Goal: Communication & Community: Connect with others

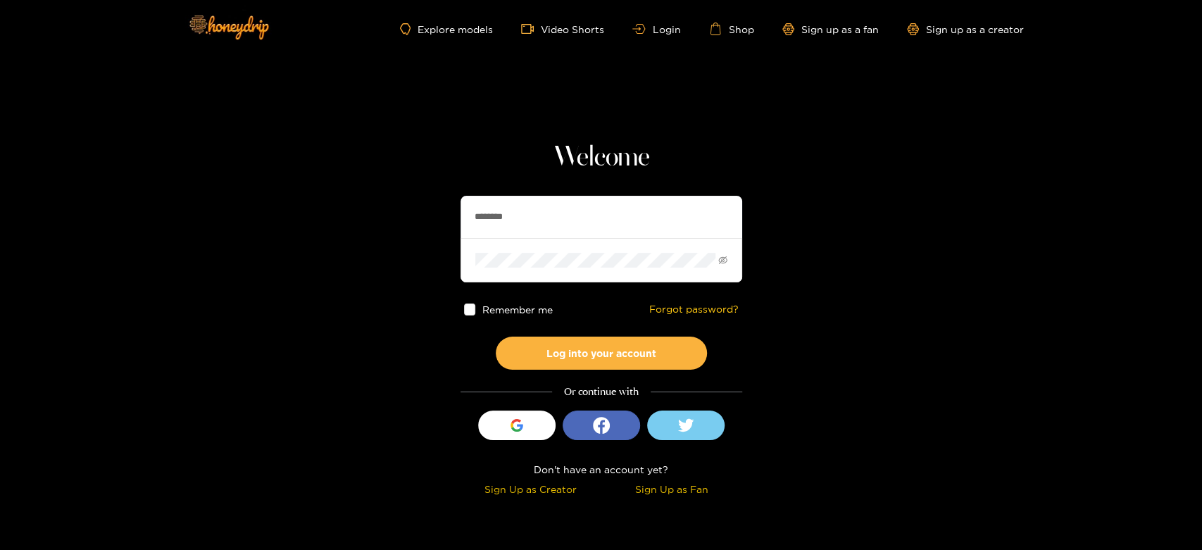
drag, startPoint x: 531, startPoint y: 220, endPoint x: 443, endPoint y: 212, distance: 87.6
click at [443, 212] on section "Welcome ******** Remember me Forgot password? Log into your account Or continue…" at bounding box center [601, 250] width 1202 height 500
paste input "*****"
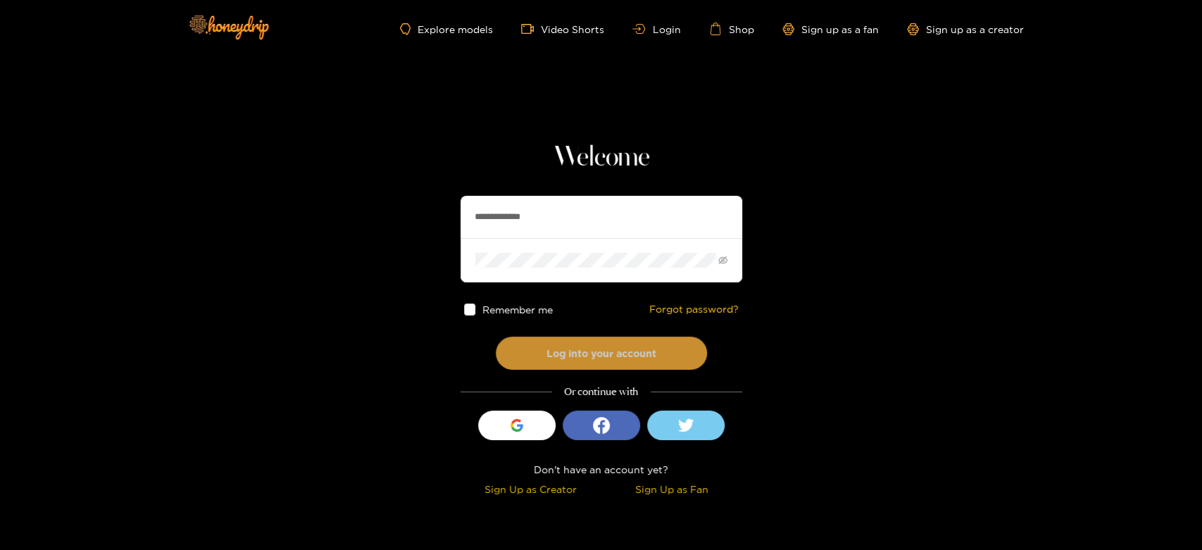
type input "**********"
click at [586, 338] on button "Log into your account" at bounding box center [601, 352] width 211 height 33
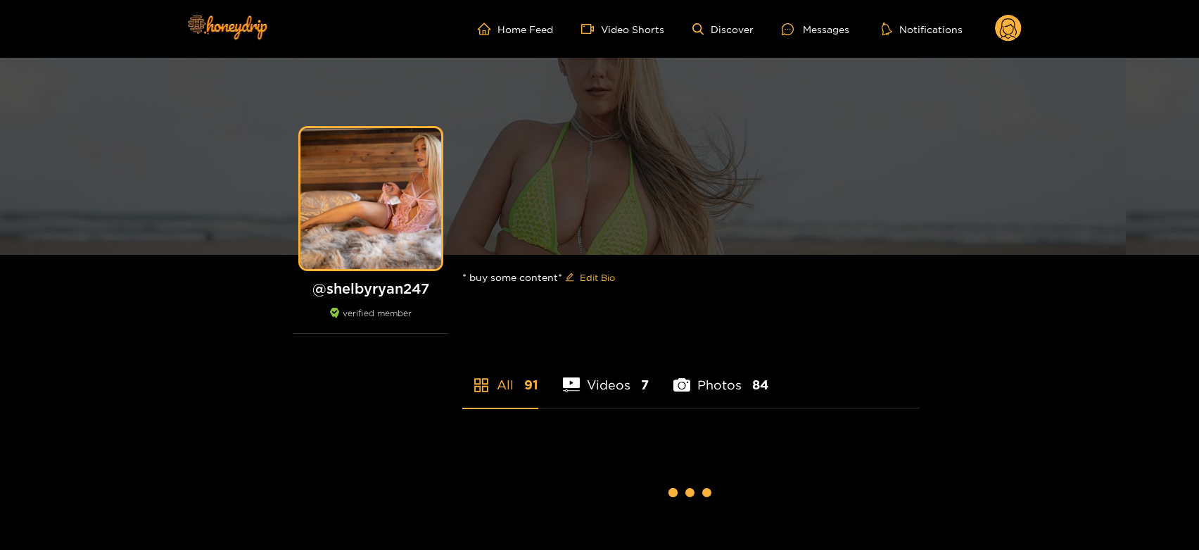
click at [820, 32] on div "Messages" at bounding box center [816, 29] width 68 height 16
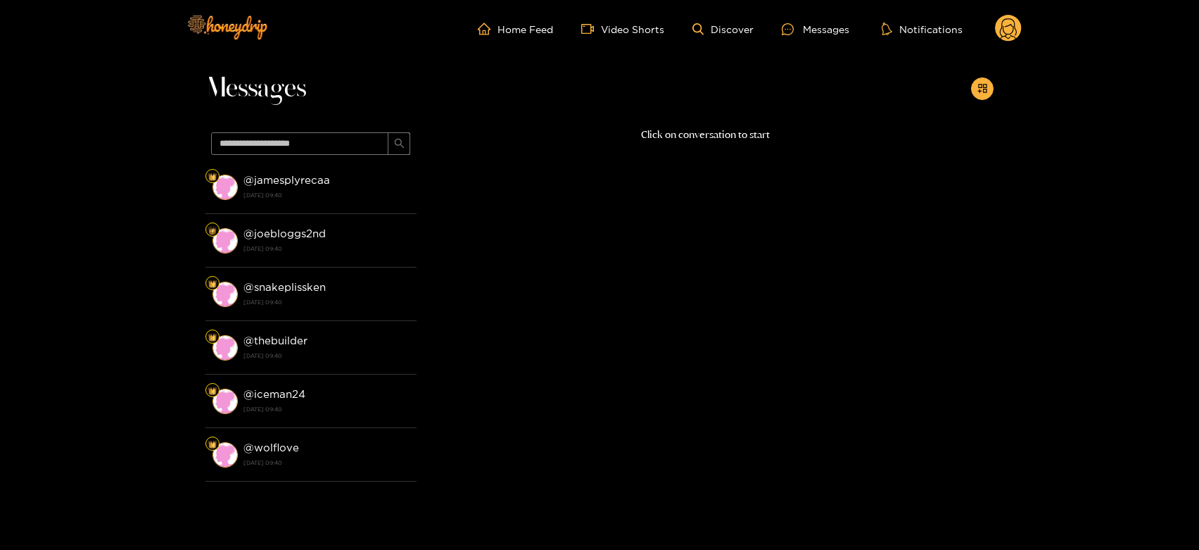
click at [307, 179] on strong "@ jamesplyrecaa" at bounding box center [287, 180] width 87 height 12
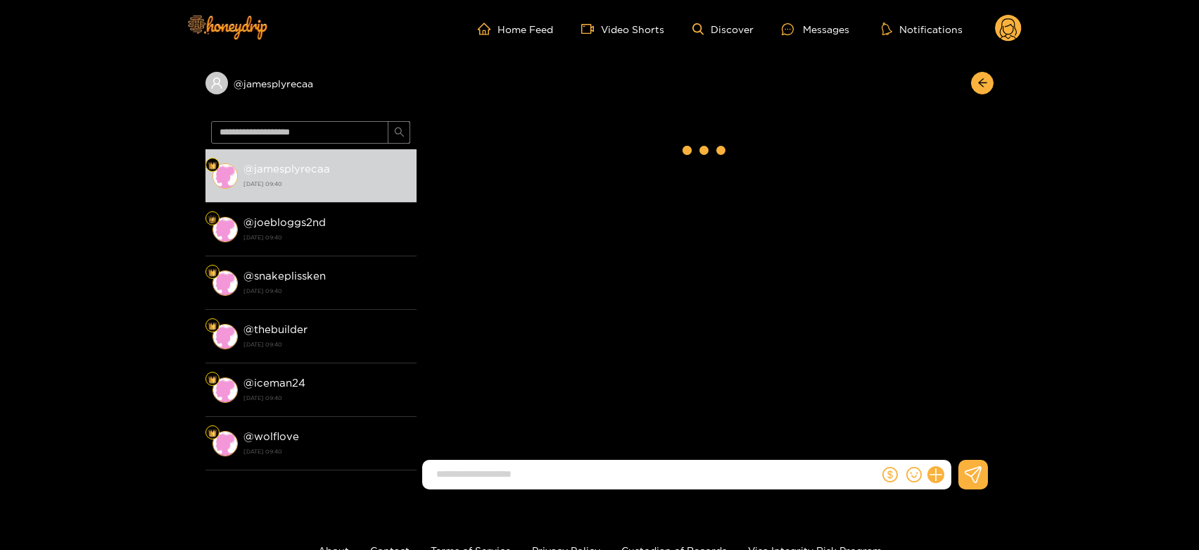
click at [307, 179] on strong "21 August 2025 09:40" at bounding box center [327, 183] width 166 height 13
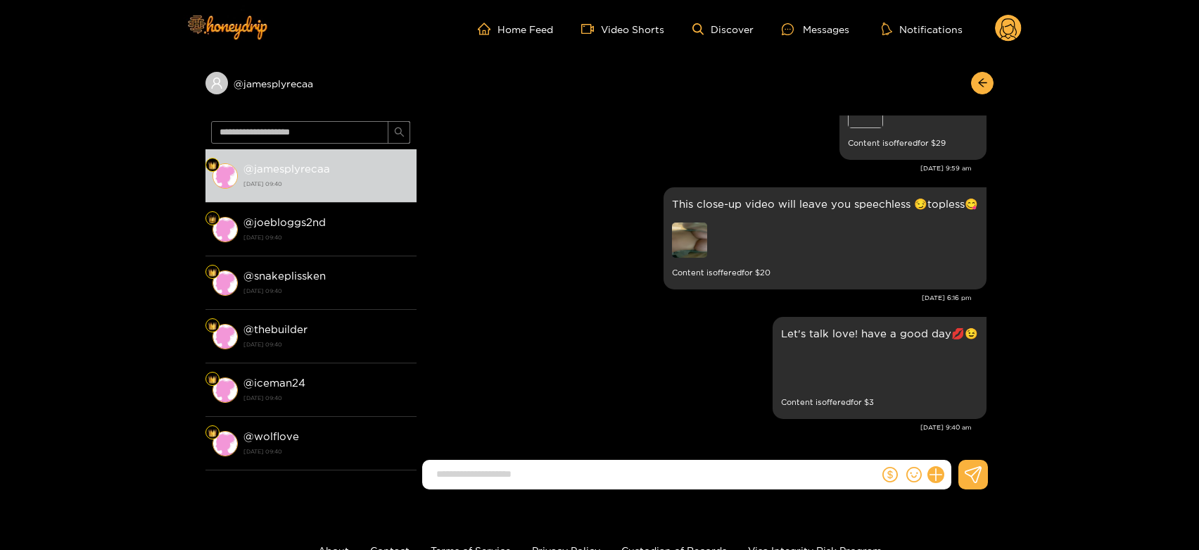
scroll to position [3069, 0]
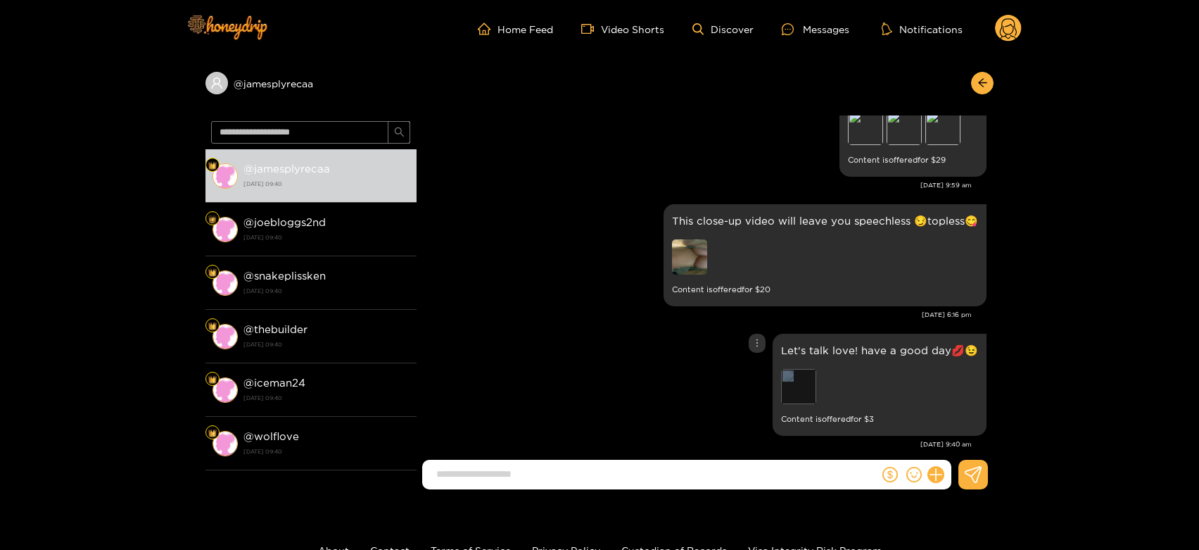
click at [811, 372] on div "Preview" at bounding box center [879, 388] width 197 height 39
click at [811, 372] on div "Preview" at bounding box center [798, 386] width 35 height 35
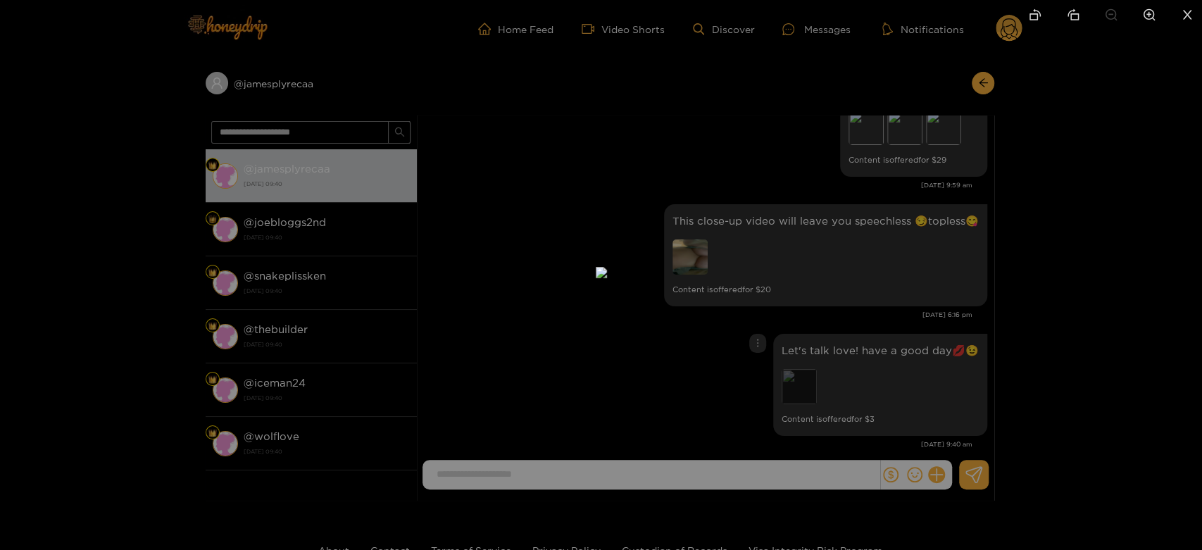
click at [811, 372] on div at bounding box center [601, 275] width 1202 height 550
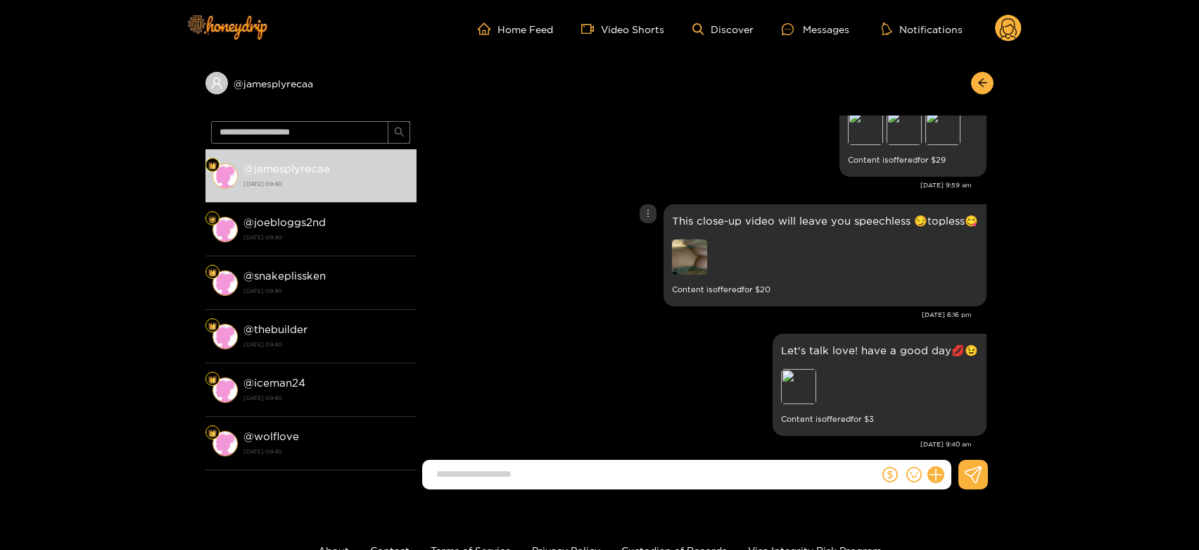
click at [687, 239] on img at bounding box center [689, 256] width 35 height 35
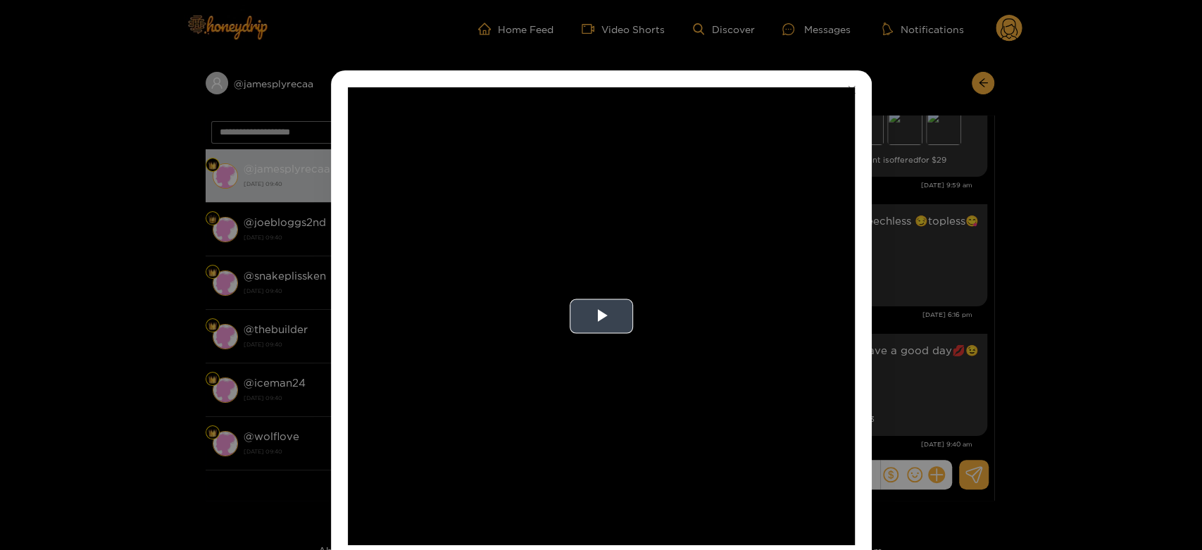
click at [687, 232] on video "Video Player" at bounding box center [601, 316] width 507 height 458
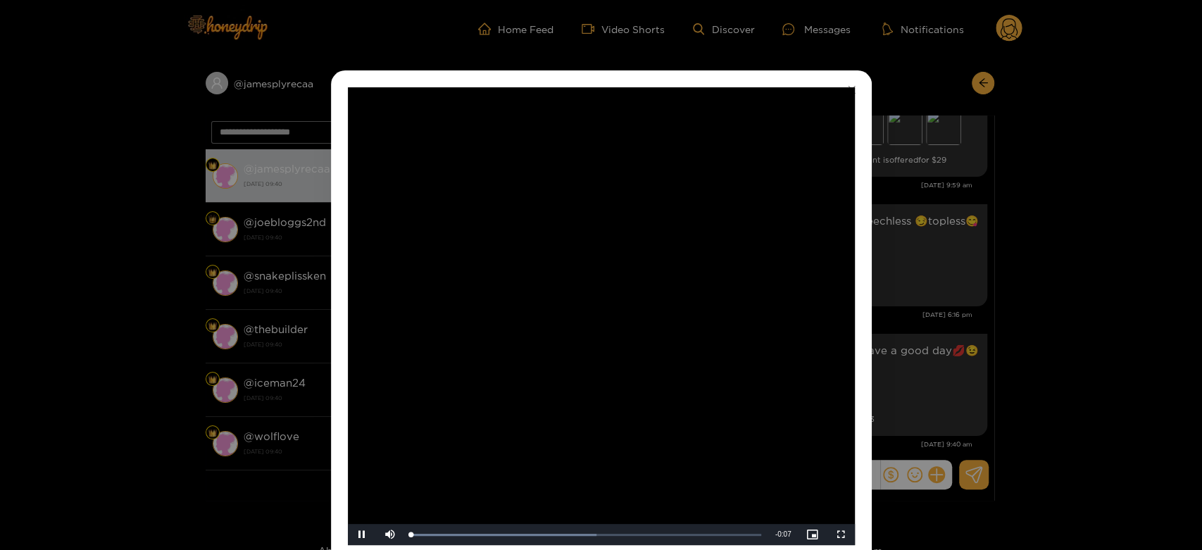
click at [687, 232] on video "Video Player" at bounding box center [601, 316] width 507 height 458
click at [926, 289] on div "**********" at bounding box center [601, 275] width 1202 height 550
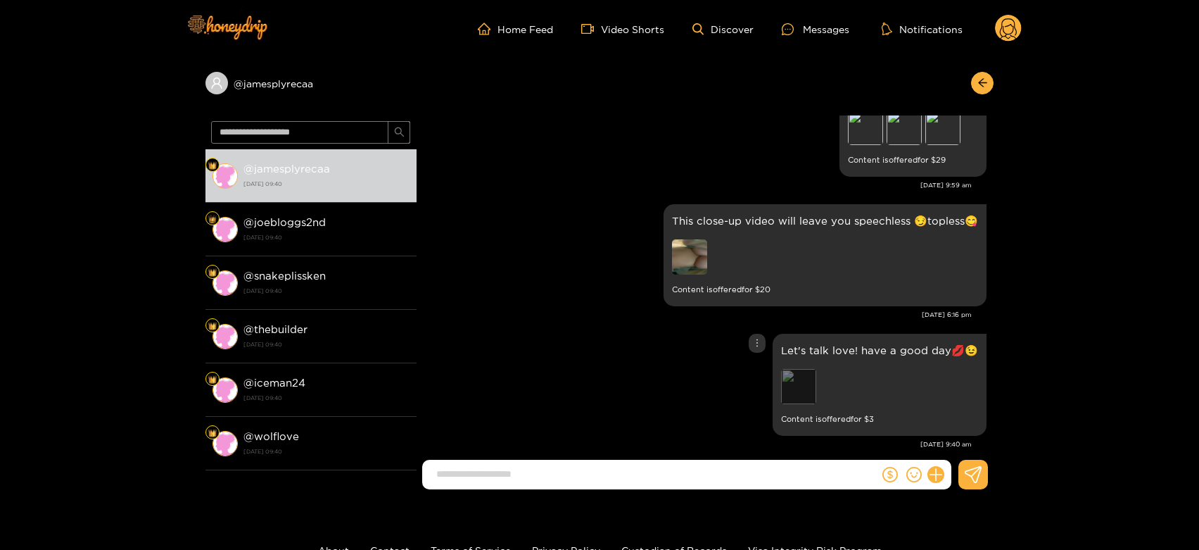
click at [805, 369] on div "Preview" at bounding box center [798, 386] width 35 height 35
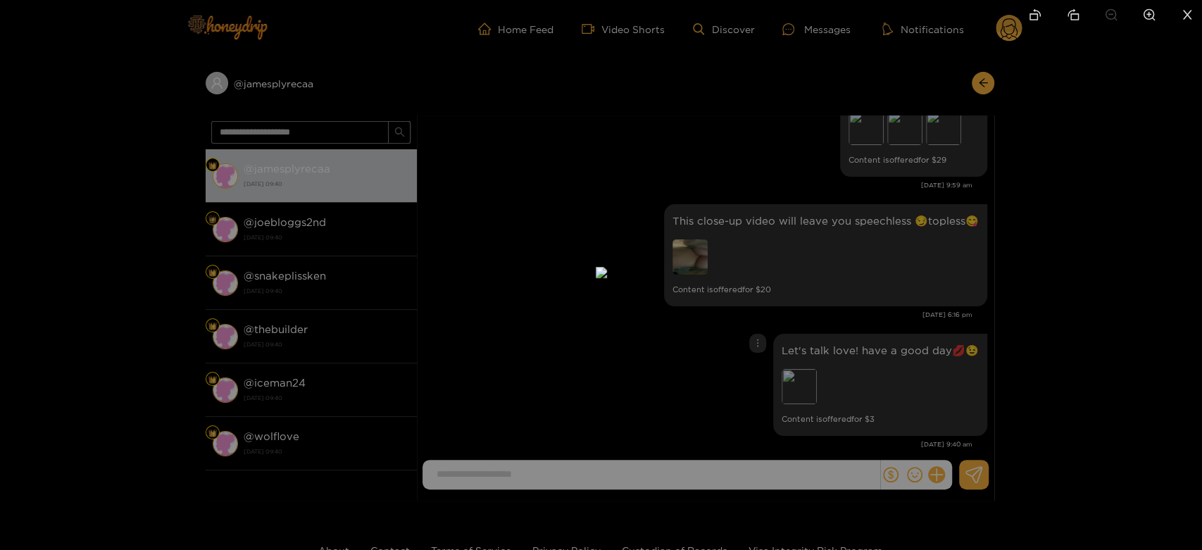
click at [875, 343] on div at bounding box center [601, 275] width 1202 height 550
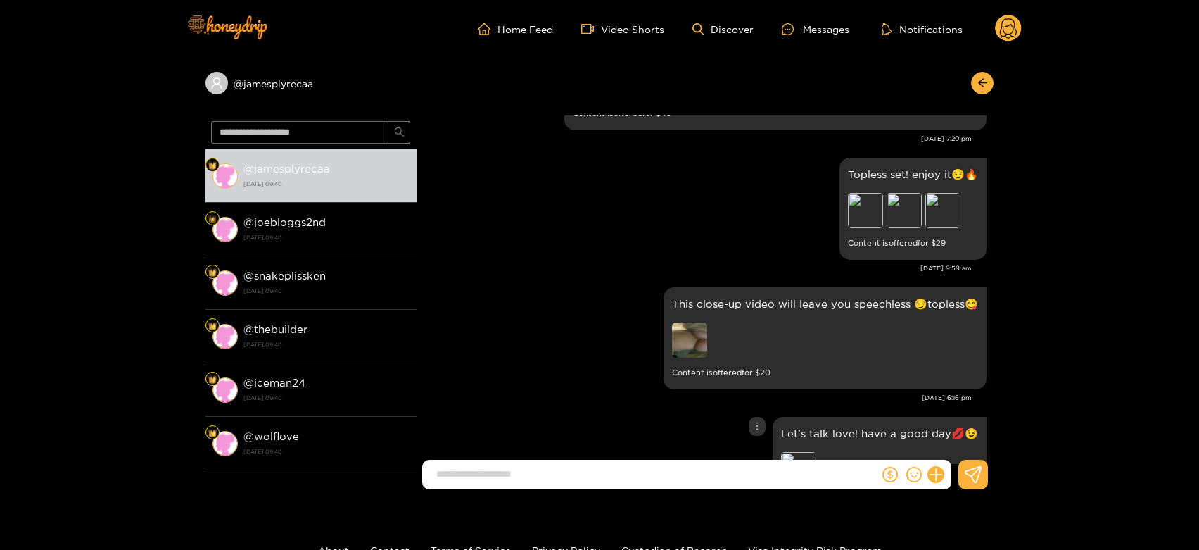
scroll to position [2913, 0]
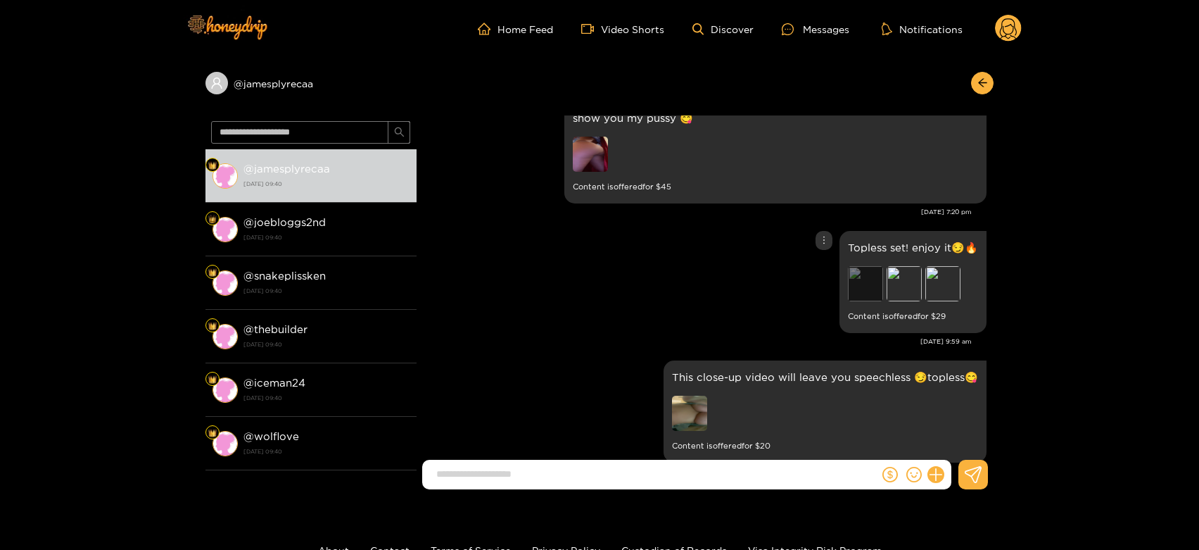
click at [869, 266] on div "Preview" at bounding box center [865, 283] width 35 height 35
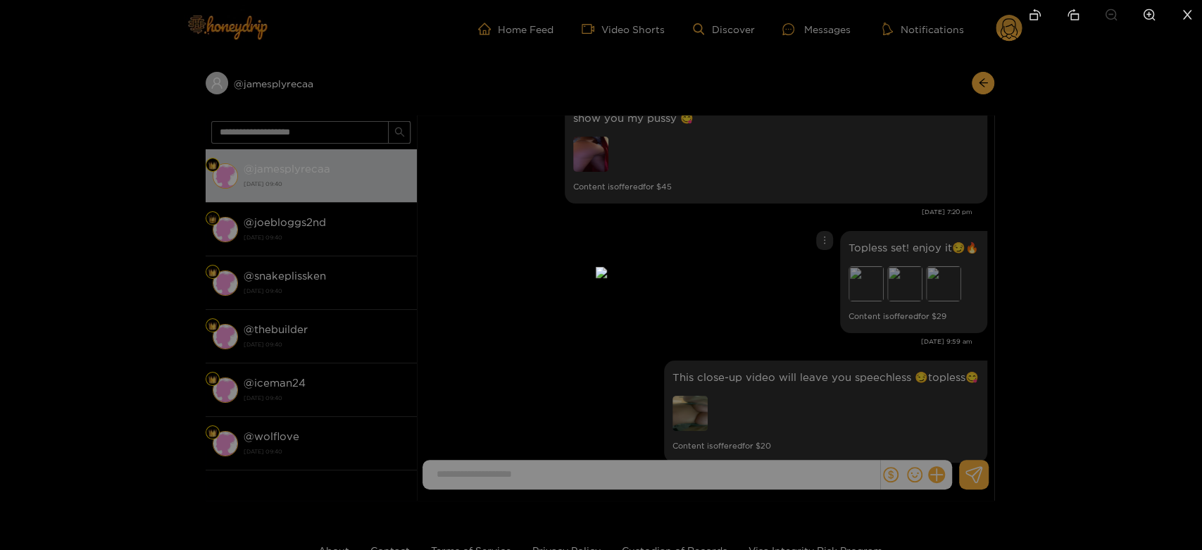
click at [919, 308] on div at bounding box center [601, 275] width 1202 height 550
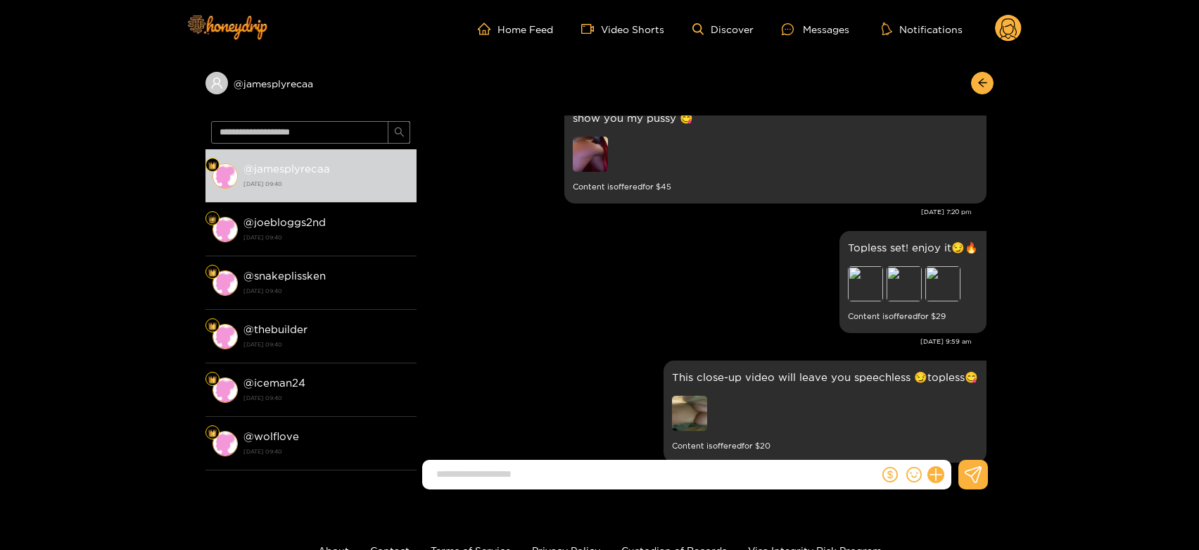
scroll to position [2757, 0]
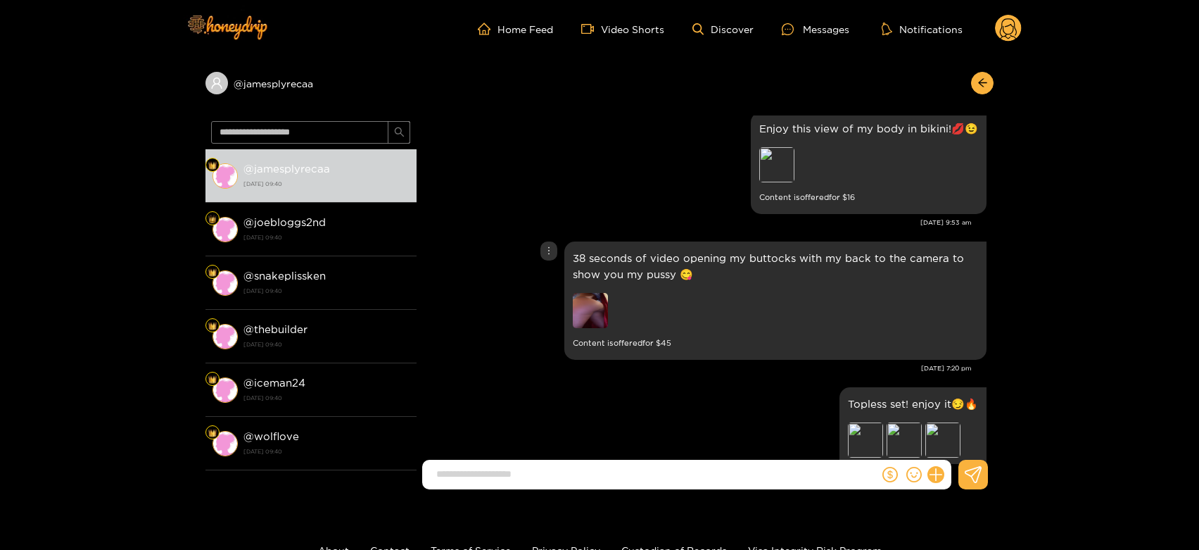
click at [584, 301] on img at bounding box center [590, 310] width 35 height 35
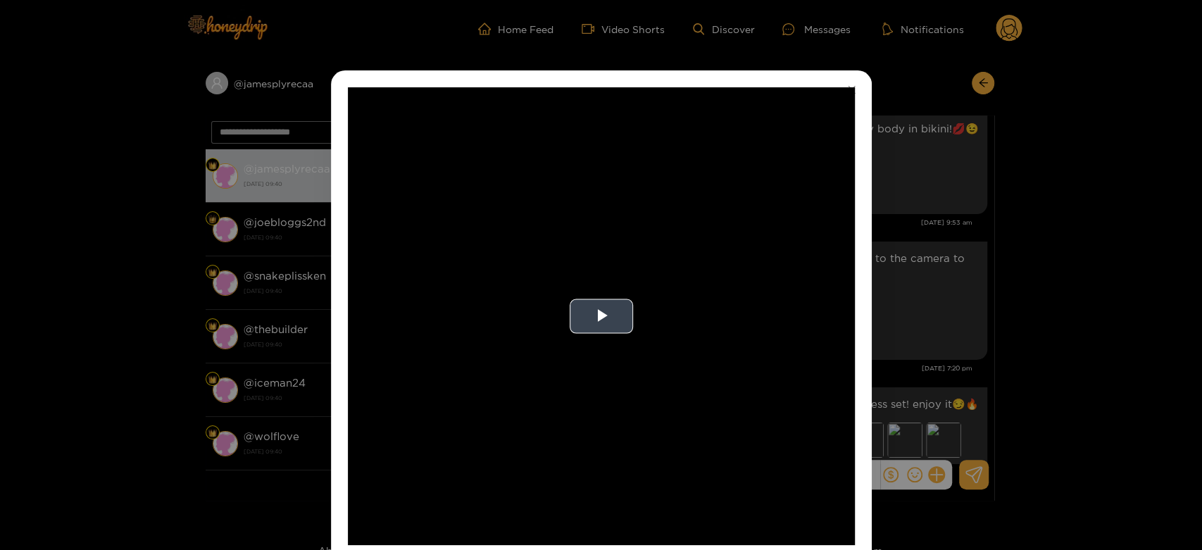
click at [644, 301] on video "Video Player" at bounding box center [601, 316] width 507 height 458
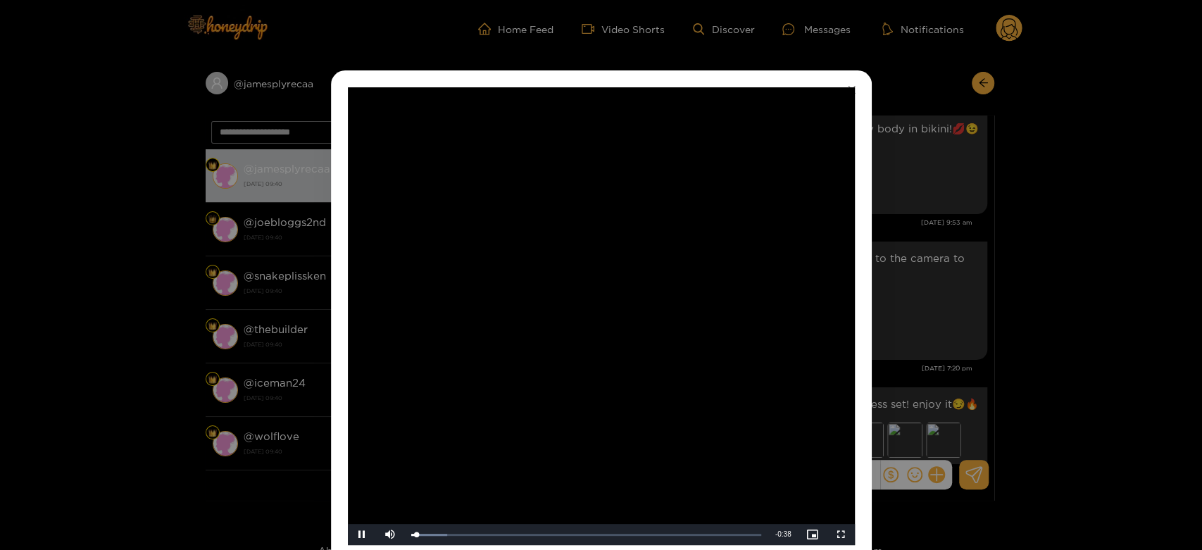
click at [644, 301] on video "Video Player" at bounding box center [601, 316] width 507 height 458
click at [931, 298] on div "**********" at bounding box center [601, 275] width 1202 height 550
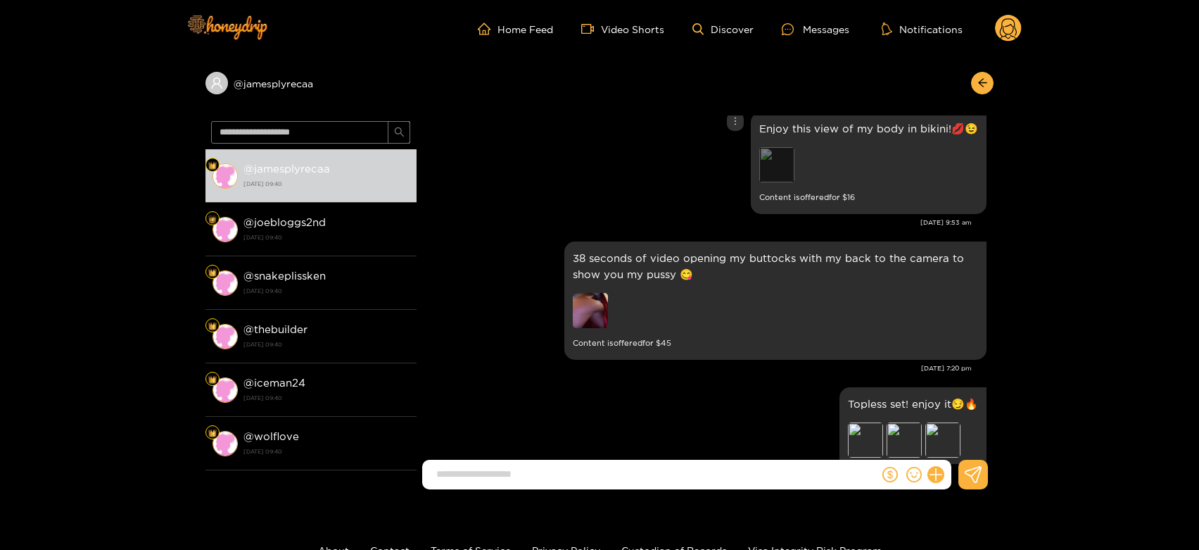
click at [775, 156] on div "Preview" at bounding box center [777, 164] width 35 height 35
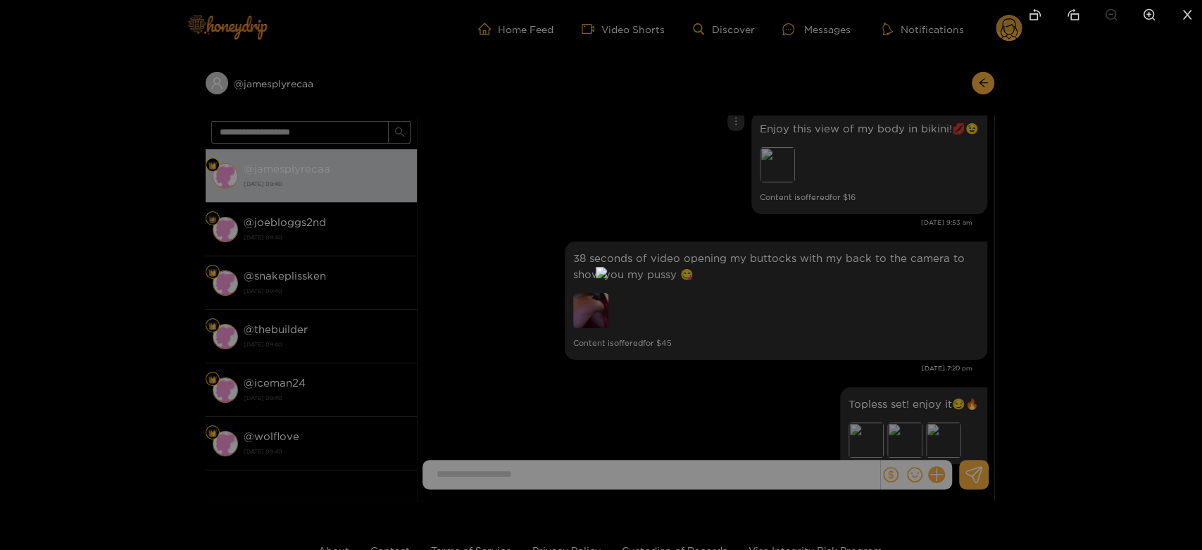
click at [777, 315] on div at bounding box center [601, 275] width 1202 height 550
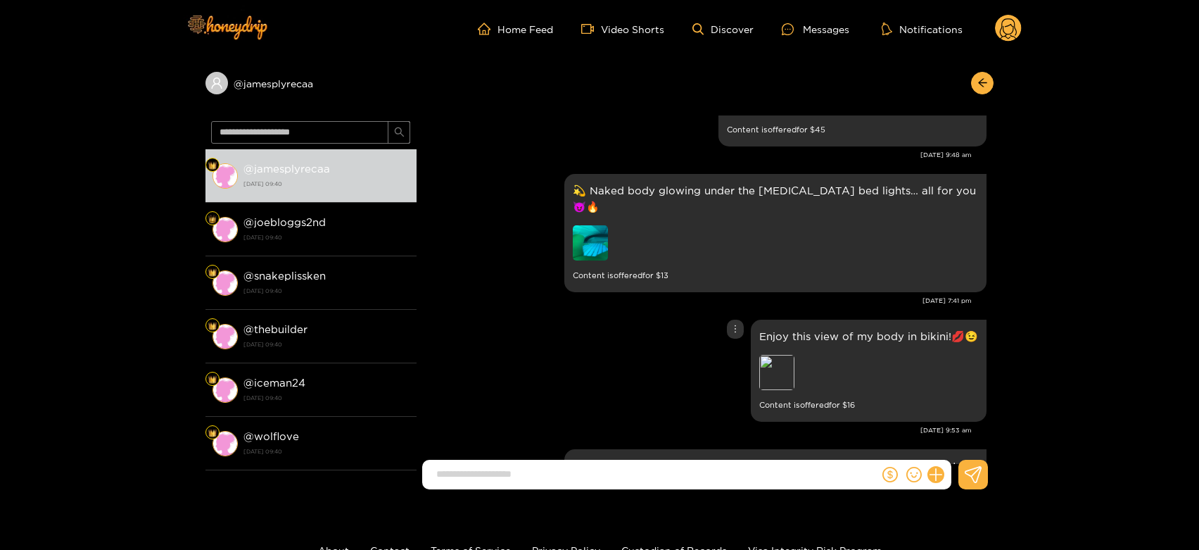
scroll to position [2523, 0]
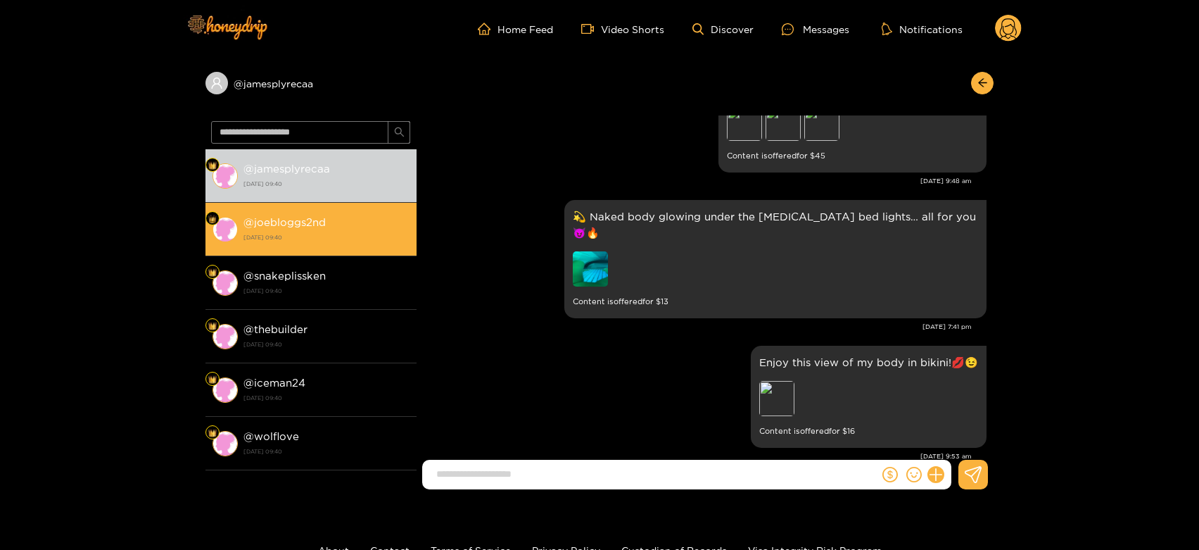
click at [310, 244] on div "@ joebloggs2nd 21 August 2025 09:40" at bounding box center [327, 229] width 166 height 32
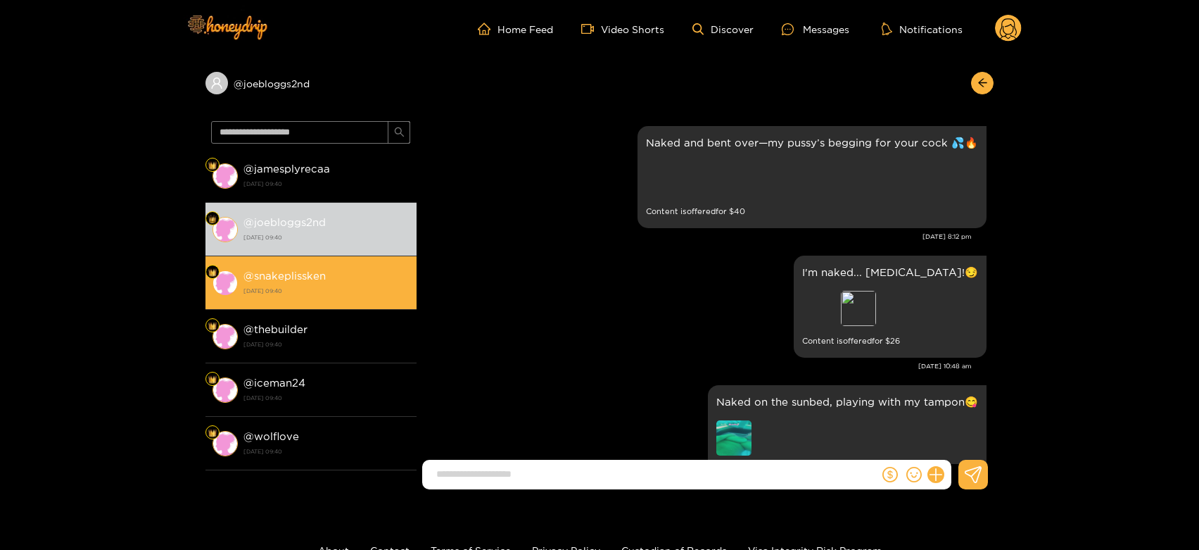
scroll to position [3069, 0]
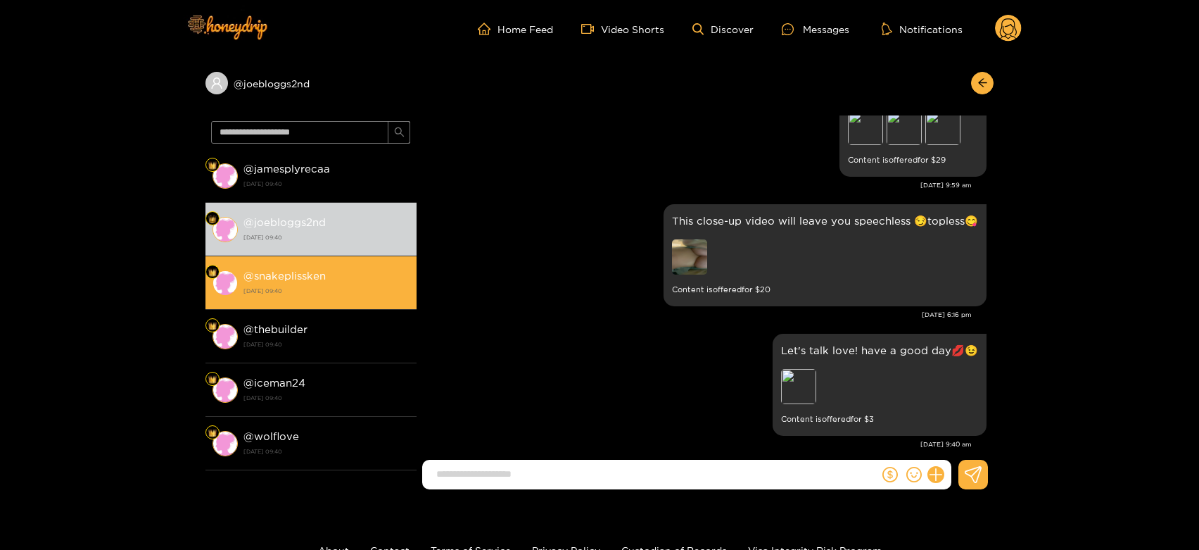
click at [338, 280] on div "@ snakeplissken 21 August 2025 09:40" at bounding box center [327, 283] width 166 height 32
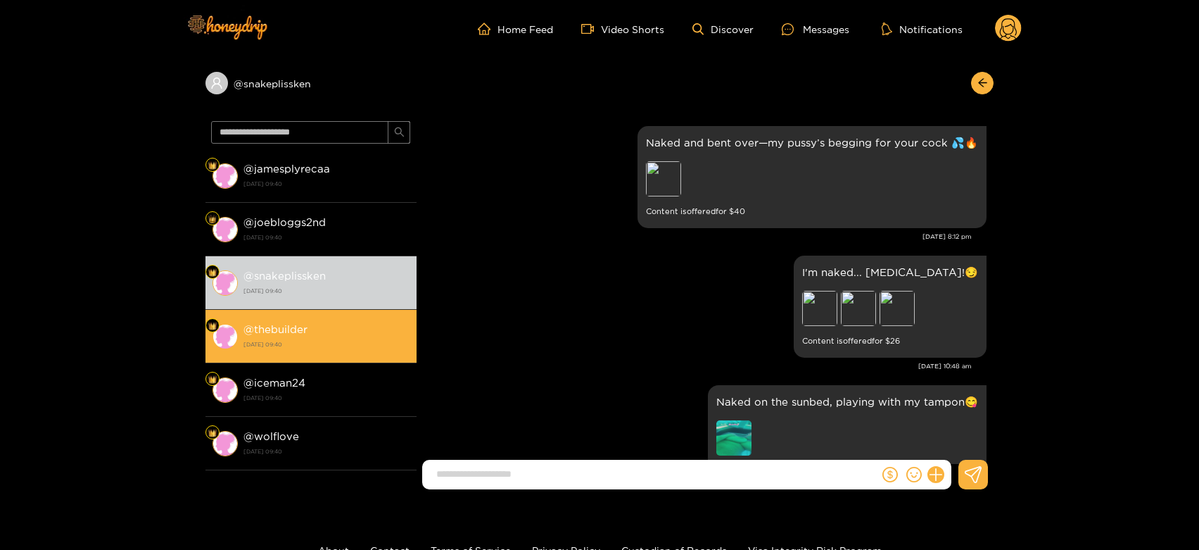
scroll to position [3069, 0]
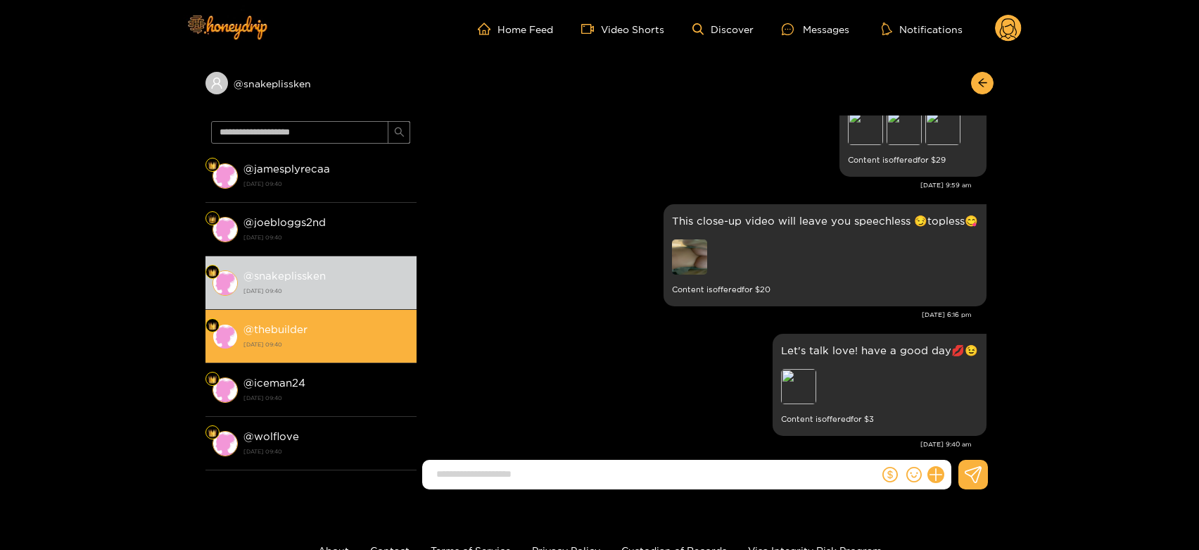
click at [336, 320] on div "@ thebuilder 21 August 2025 09:40" at bounding box center [327, 336] width 166 height 32
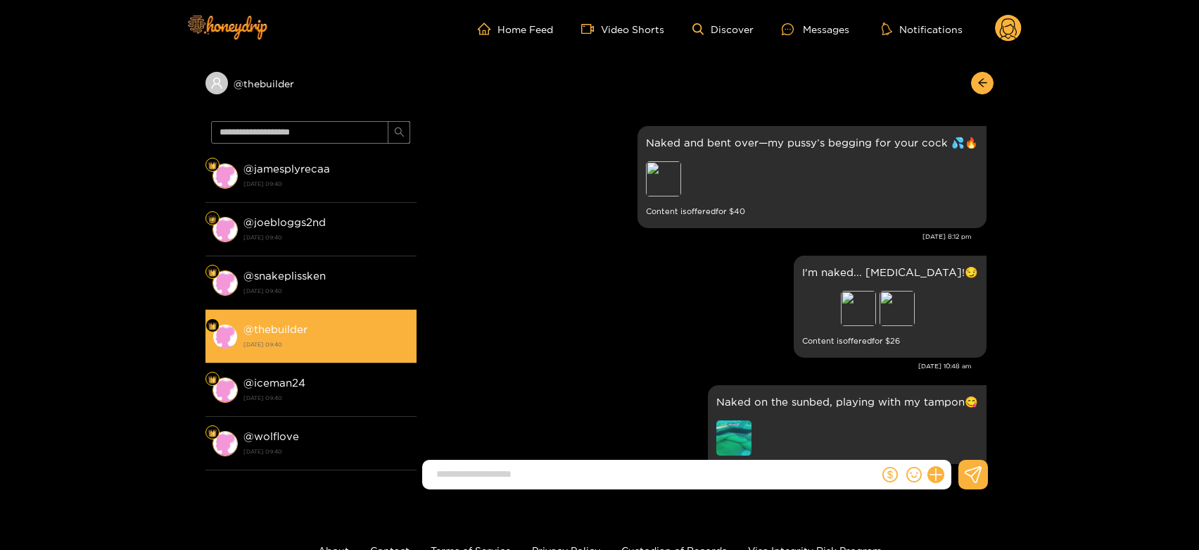
scroll to position [3069, 0]
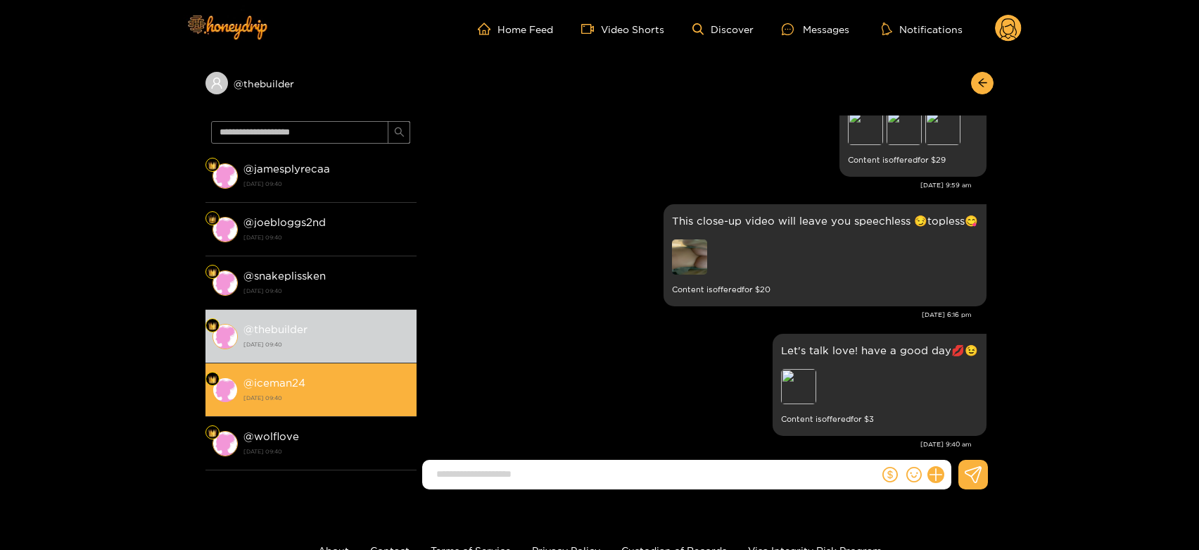
click at [319, 371] on li "@ iceman24 21 August 2025 09:40" at bounding box center [311, 389] width 211 height 53
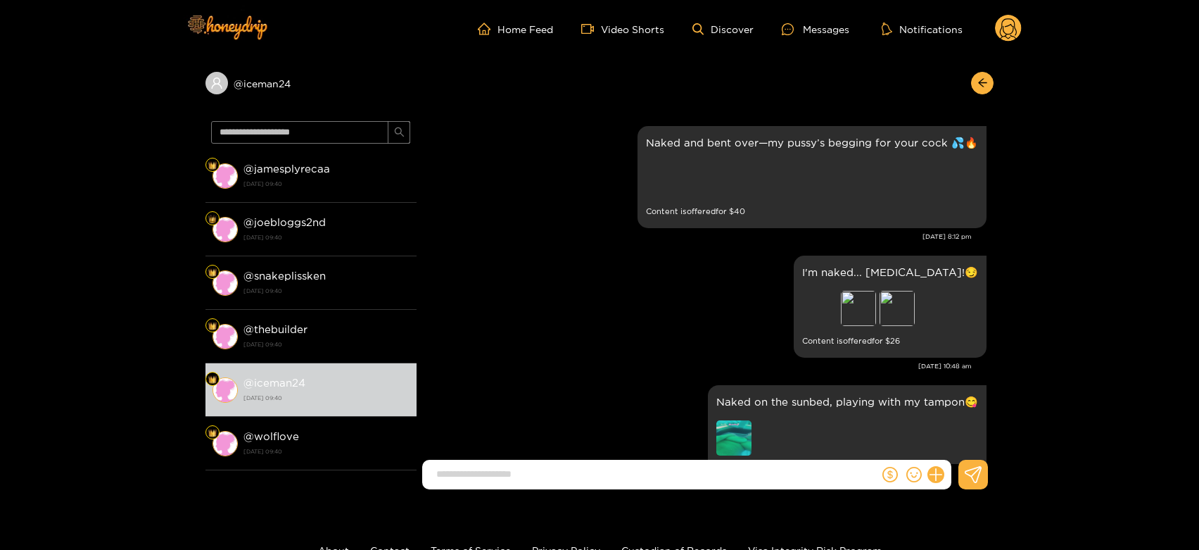
scroll to position [3069, 0]
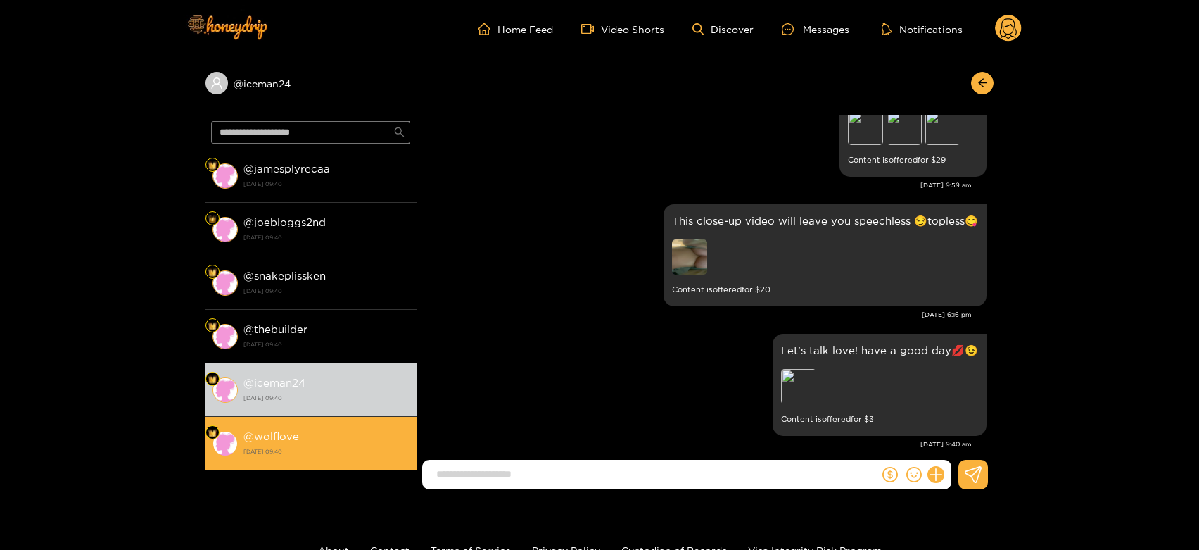
click at [289, 452] on strong "21 August 2025 09:40" at bounding box center [327, 451] width 166 height 13
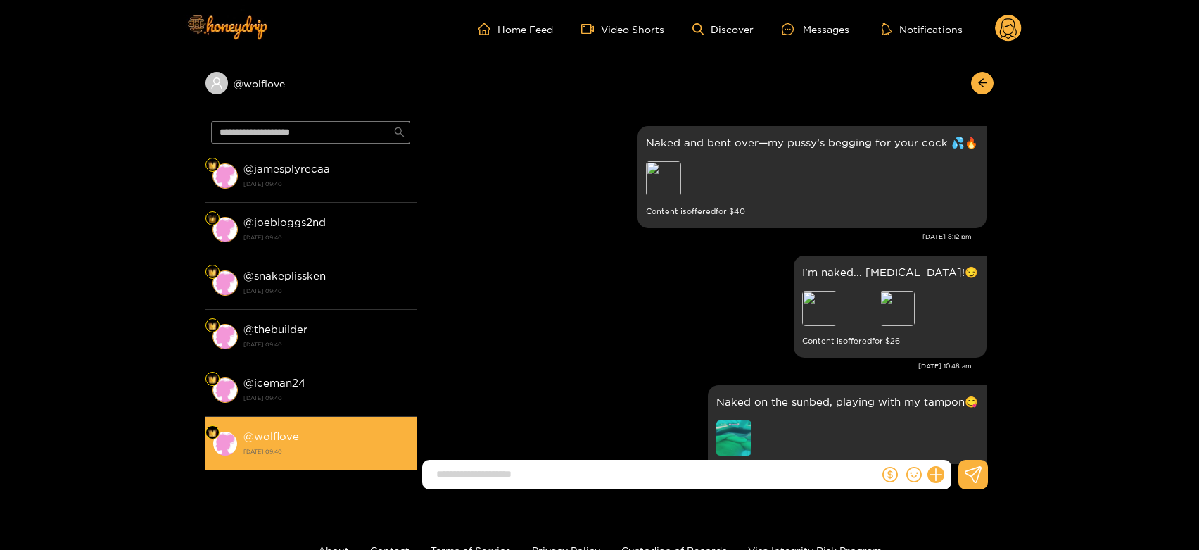
scroll to position [3069, 0]
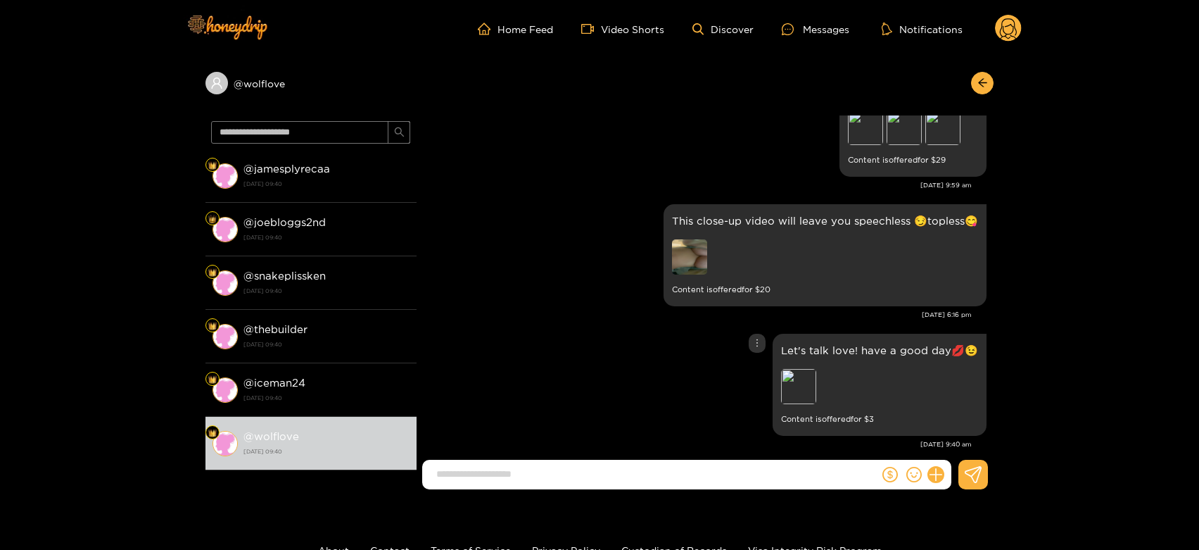
click at [794, 389] on div "Preview" at bounding box center [879, 388] width 197 height 39
click at [800, 377] on div "Preview" at bounding box center [798, 386] width 35 height 35
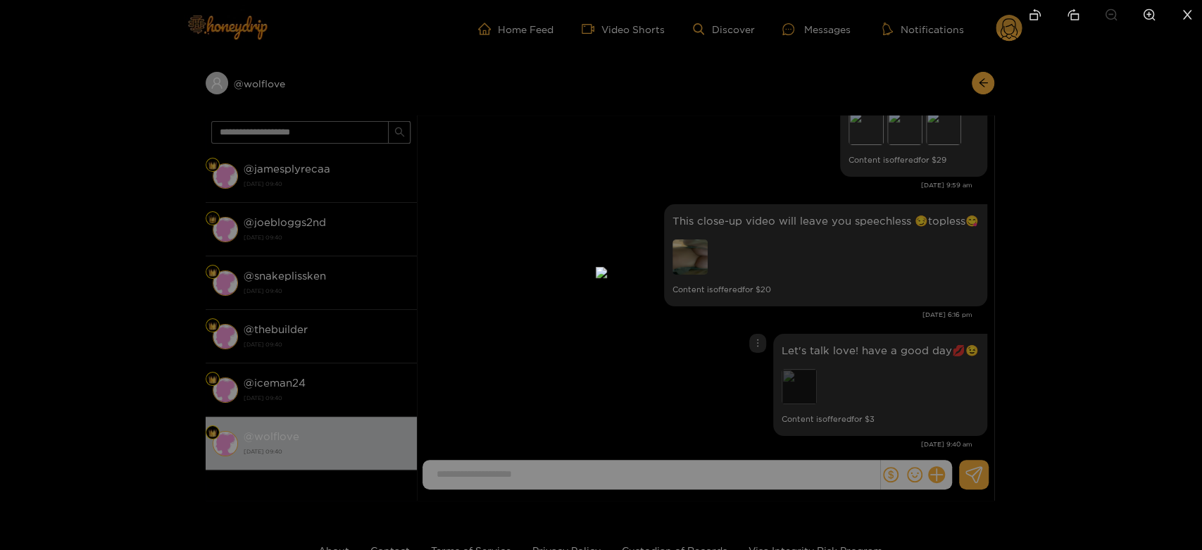
click at [800, 377] on div at bounding box center [601, 275] width 1202 height 550
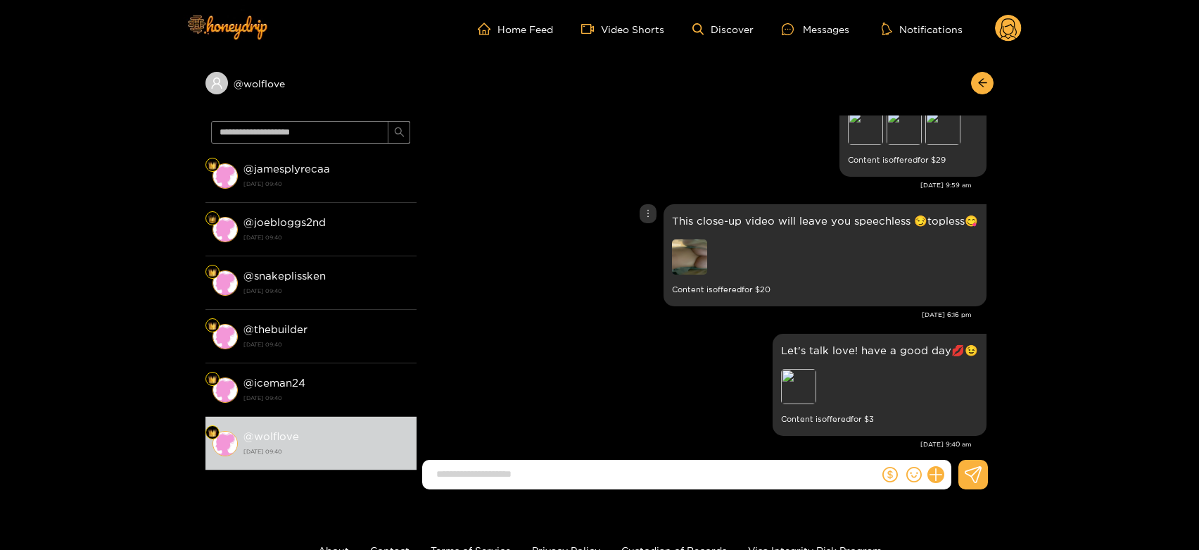
click at [704, 247] on img at bounding box center [689, 256] width 35 height 35
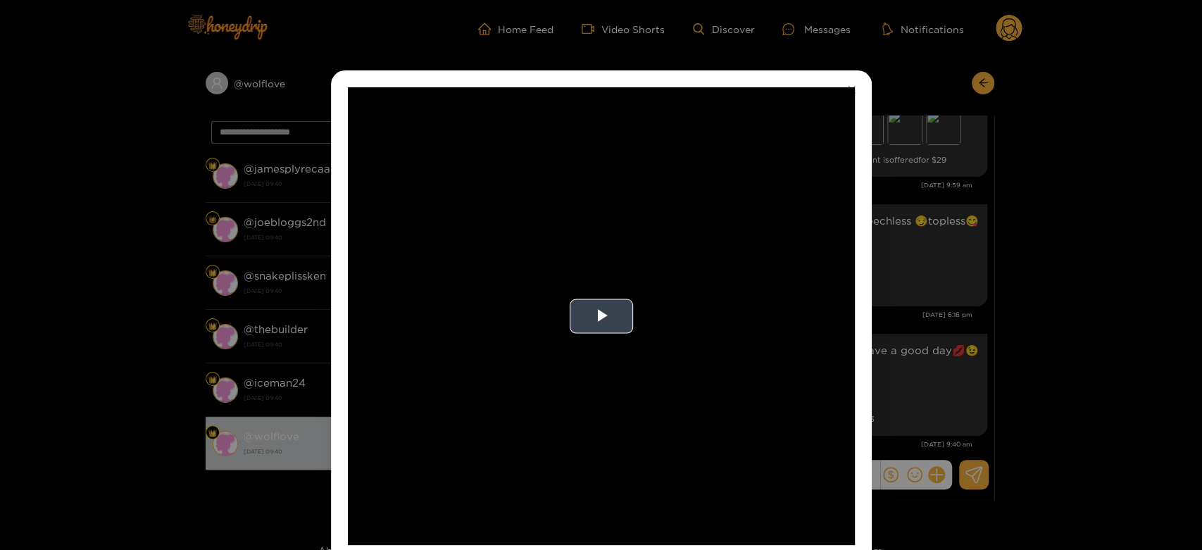
click at [763, 342] on video "Video Player" at bounding box center [601, 316] width 507 height 458
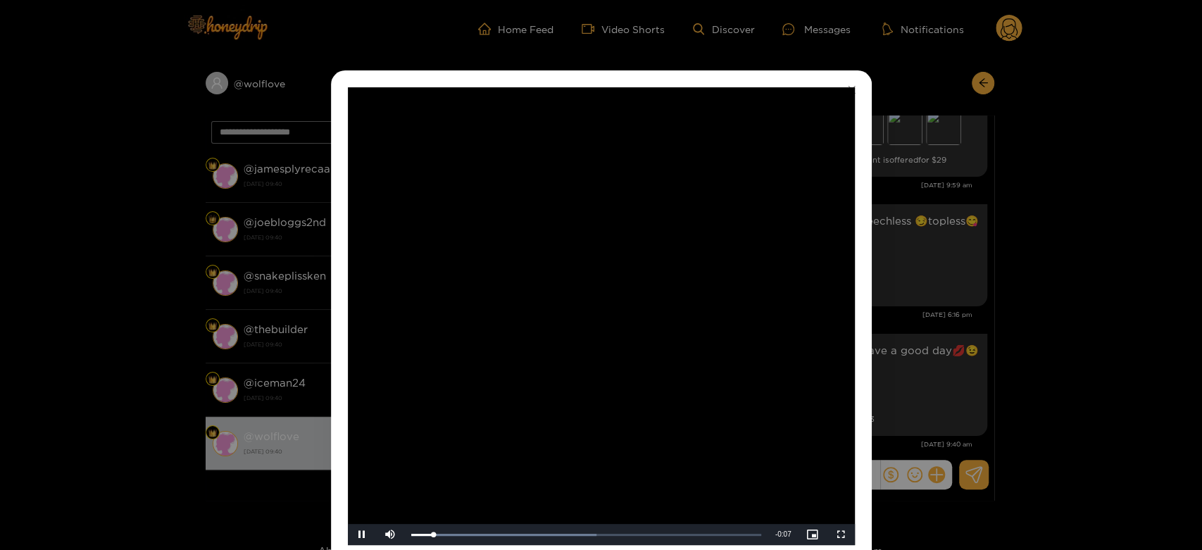
click at [777, 345] on video "Video Player" at bounding box center [601, 316] width 507 height 458
click at [966, 341] on div "**********" at bounding box center [601, 275] width 1202 height 550
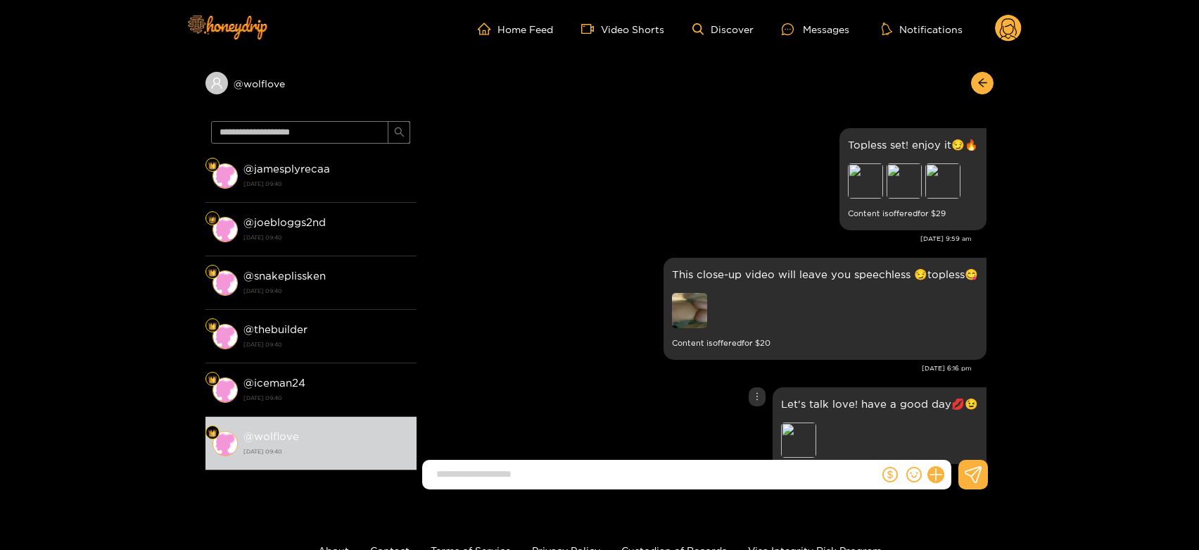
scroll to position [2991, 0]
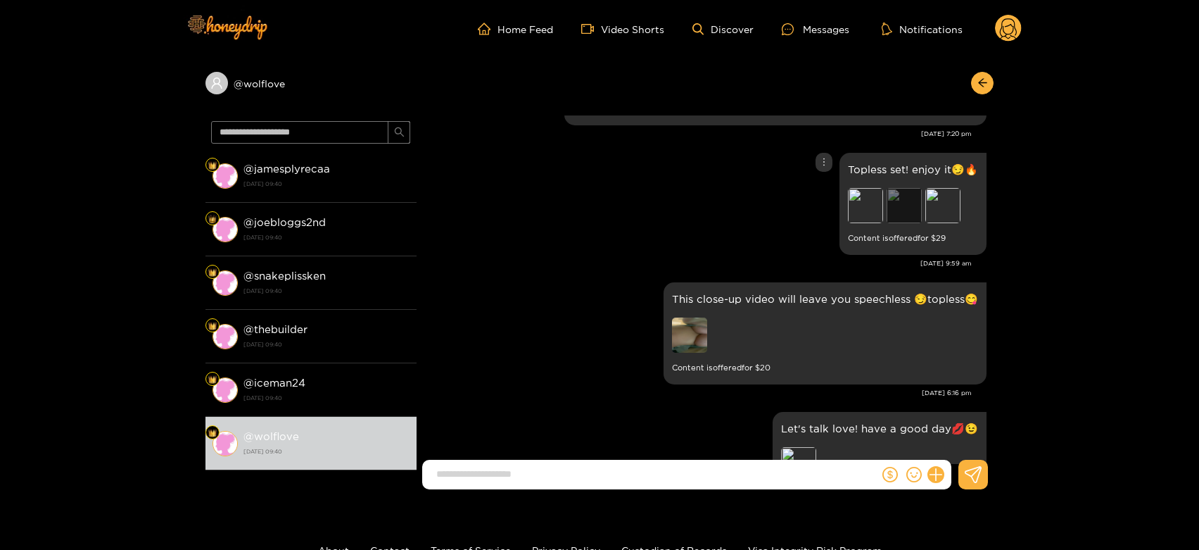
click at [901, 189] on div "Preview" at bounding box center [904, 205] width 35 height 35
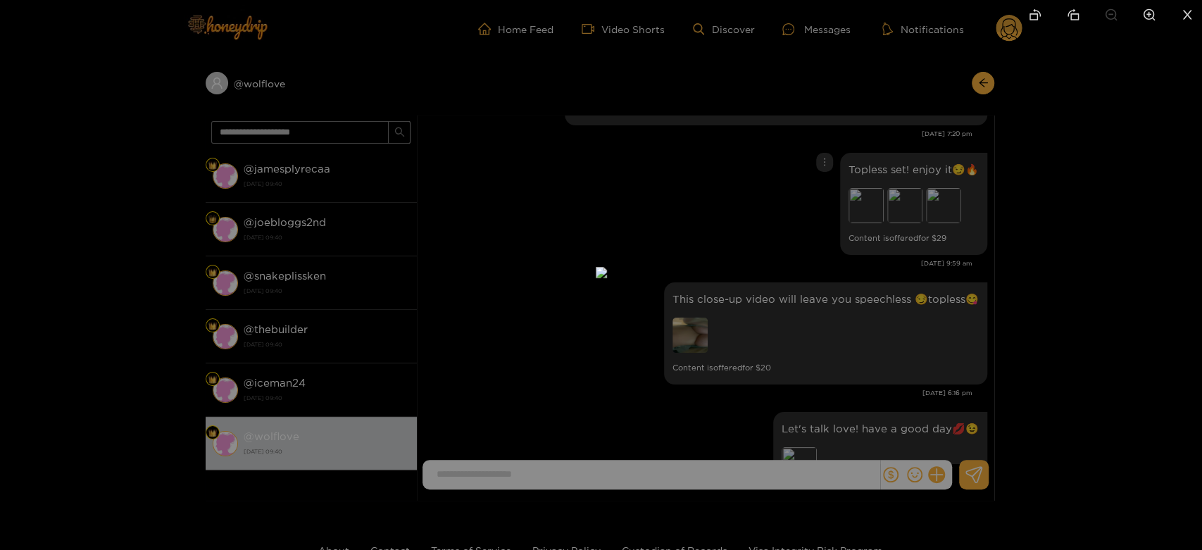
click at [963, 308] on div at bounding box center [601, 275] width 1202 height 550
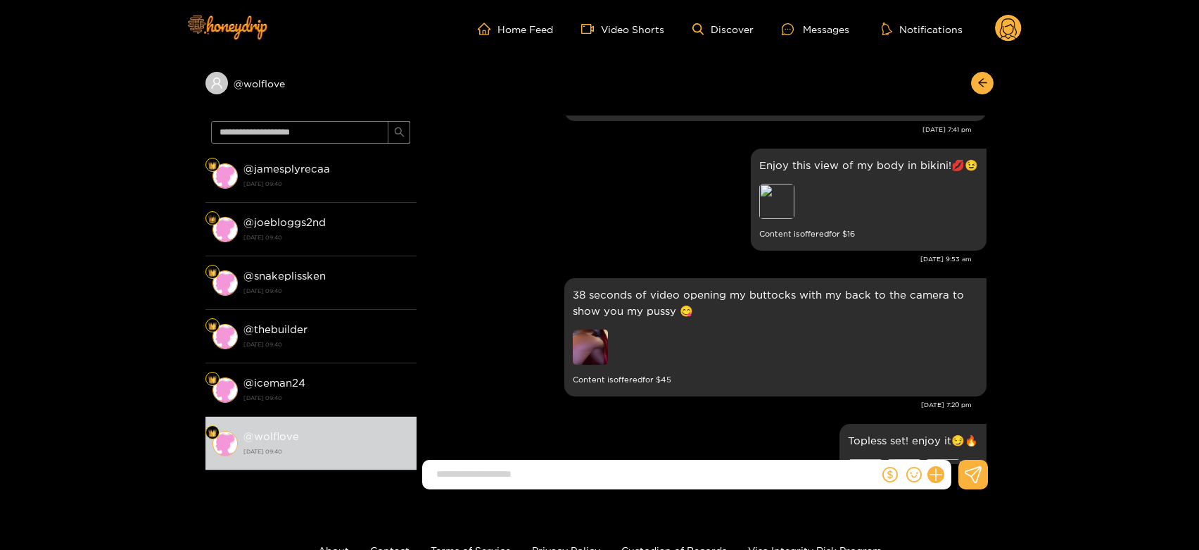
scroll to position [2678, 0]
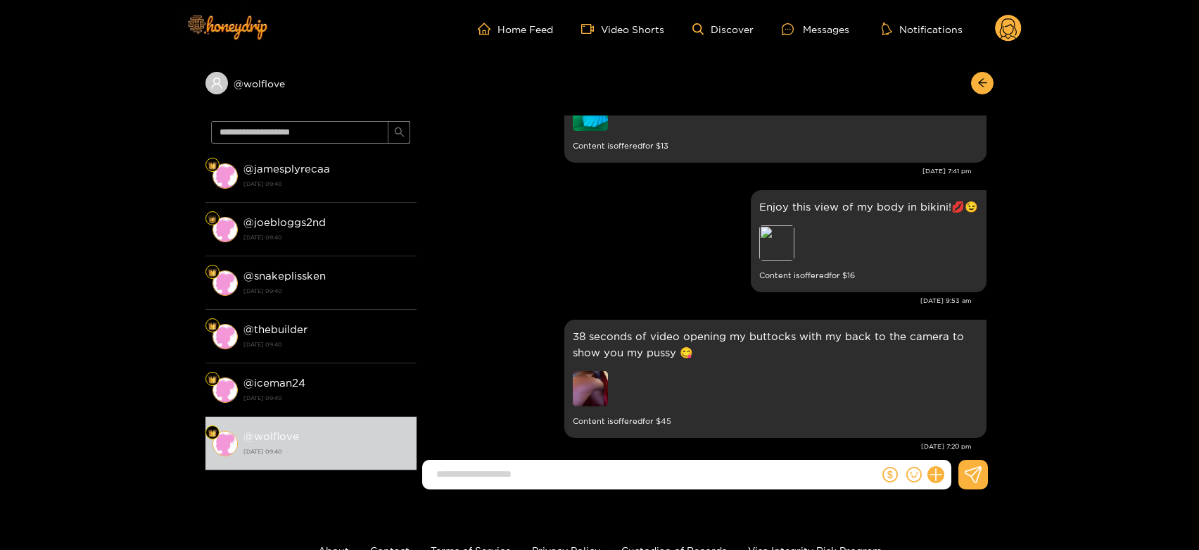
click at [1008, 21] on circle at bounding box center [1008, 28] width 27 height 27
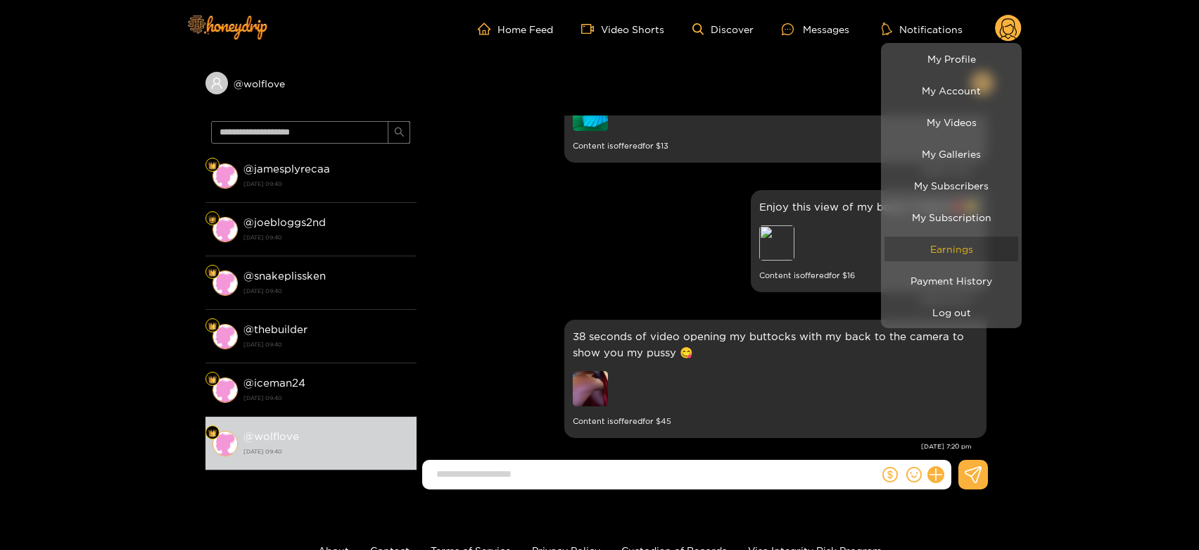
click at [972, 249] on link "Earnings" at bounding box center [952, 249] width 134 height 25
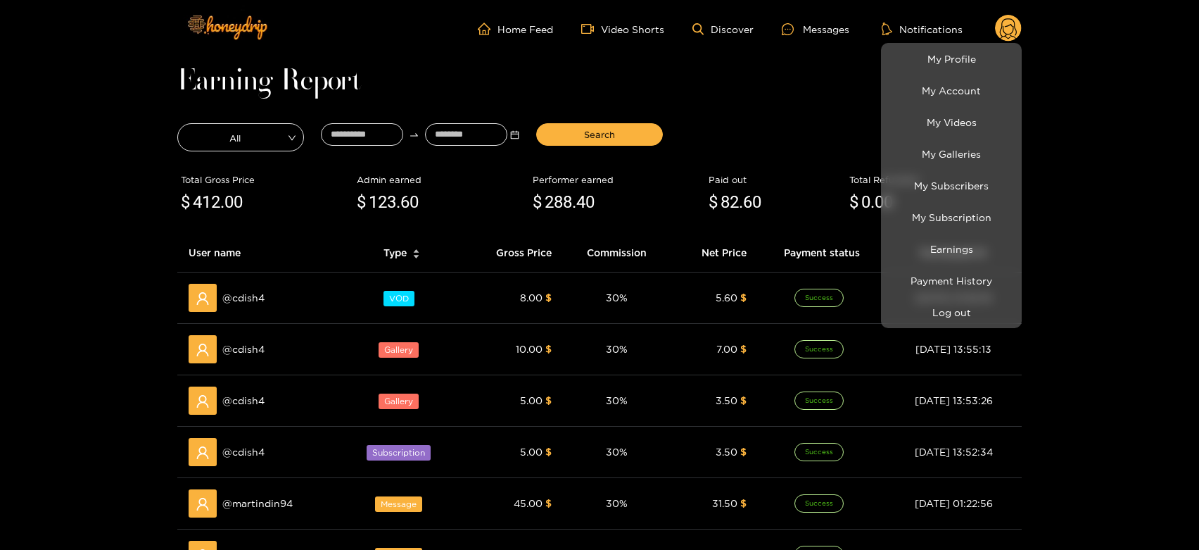
click at [254, 348] on div at bounding box center [599, 275] width 1199 height 550
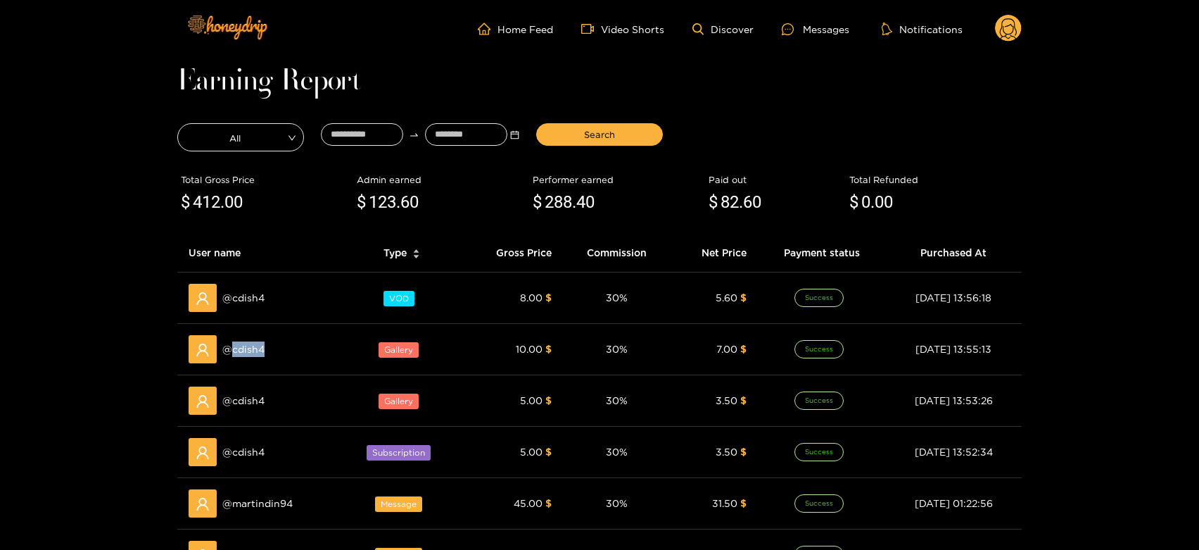
click at [254, 348] on span "@ cdish4" at bounding box center [243, 348] width 42 height 15
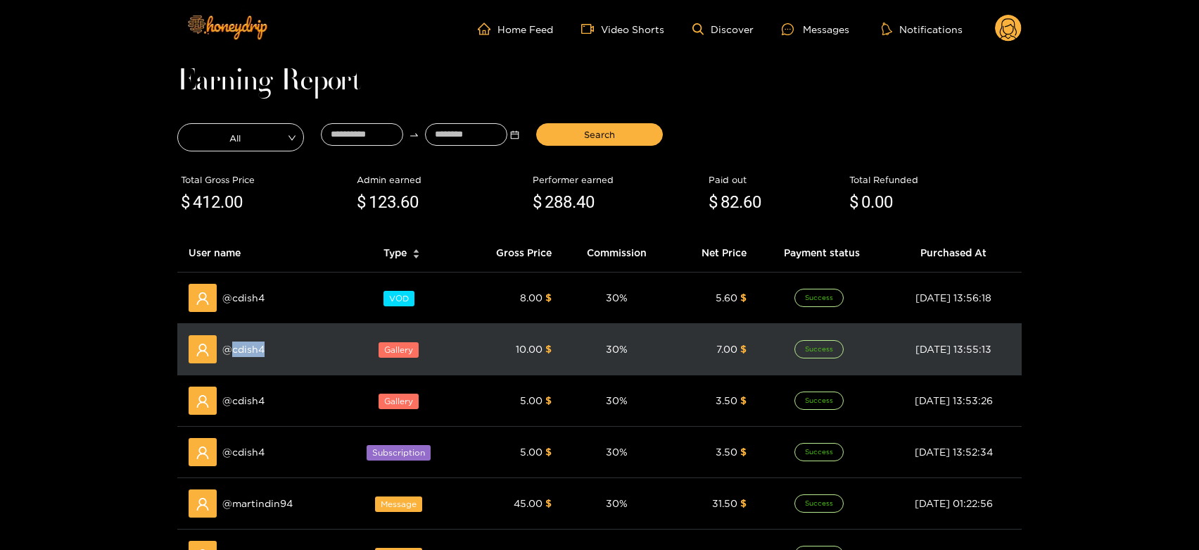
copy span "cdish4"
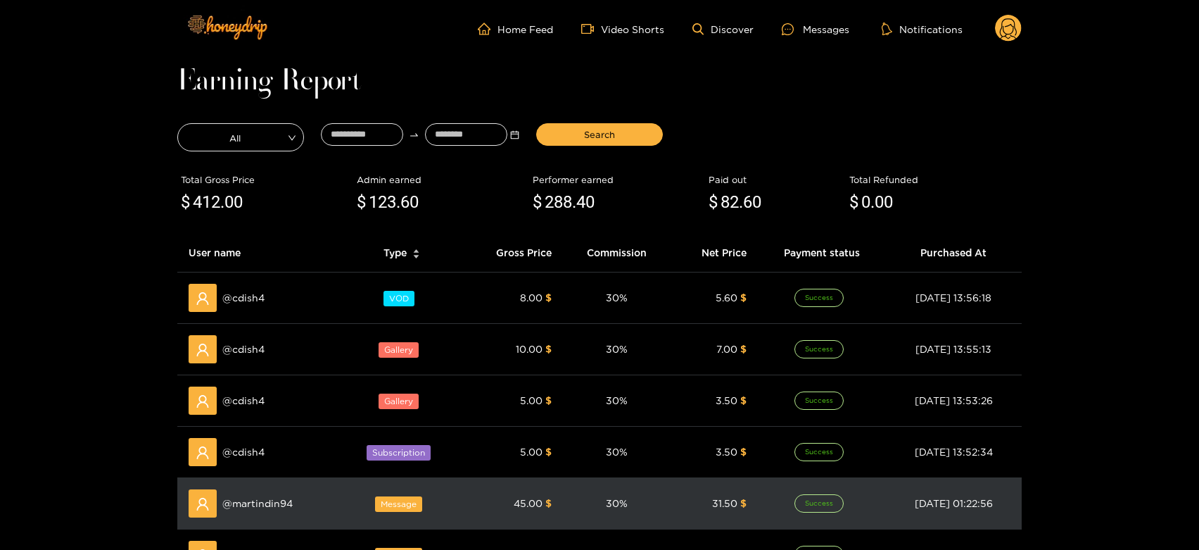
click at [279, 510] on span "@ martindin94" at bounding box center [257, 503] width 70 height 15
copy span "martindin94"
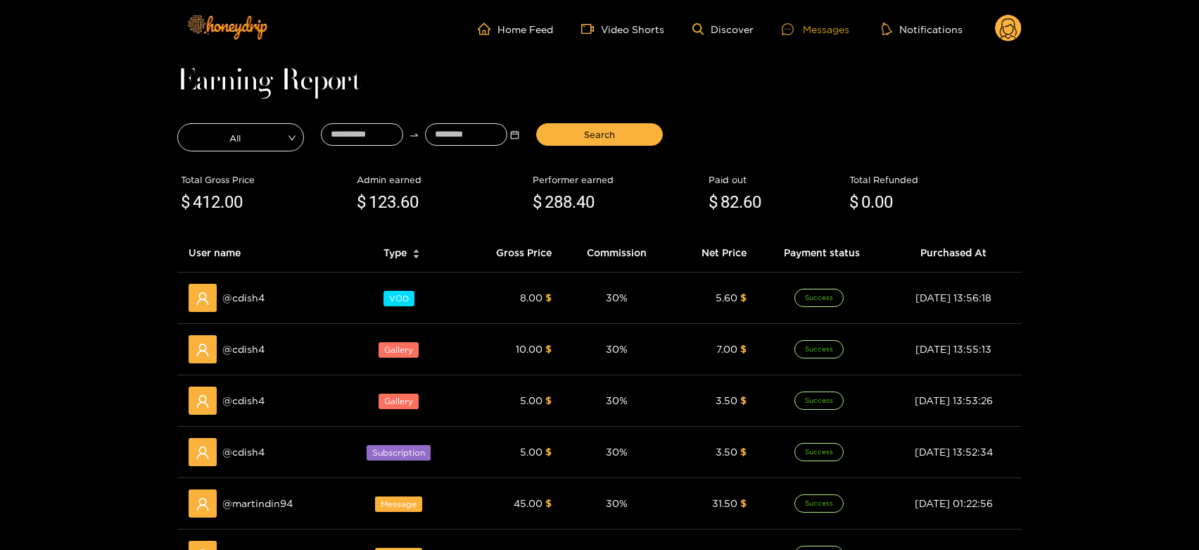
click at [798, 25] on div at bounding box center [792, 29] width 21 height 12
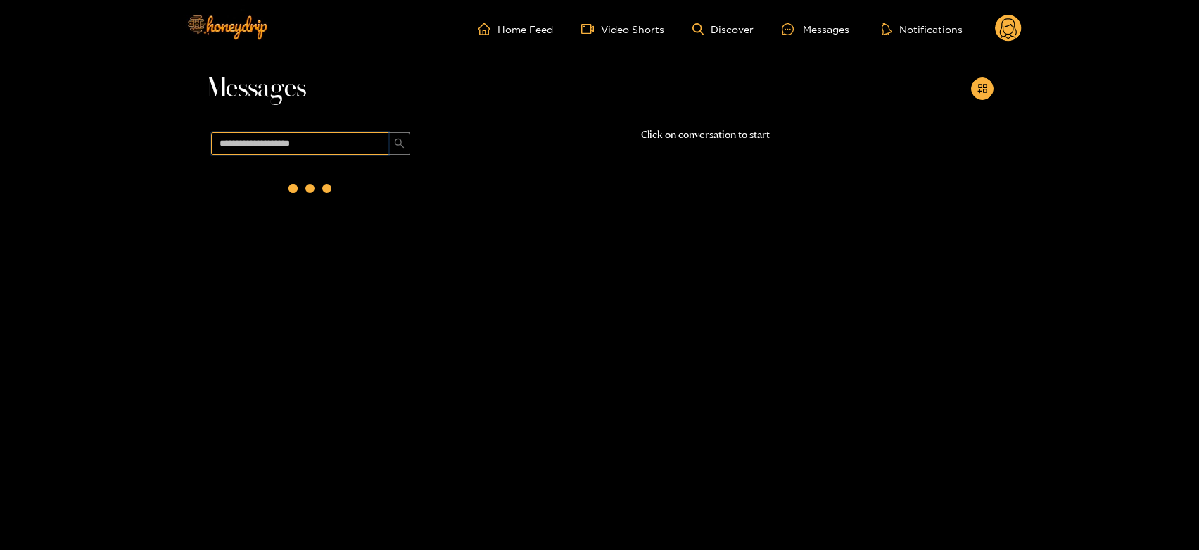
click at [327, 138] on input "text" at bounding box center [299, 143] width 177 height 23
paste input "**********"
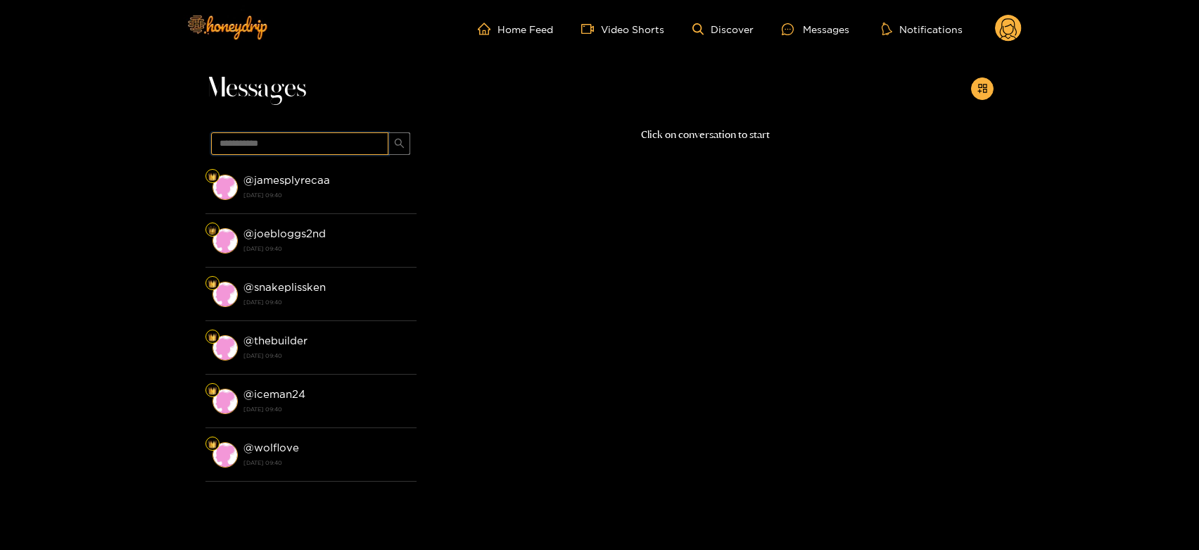
type input "**********"
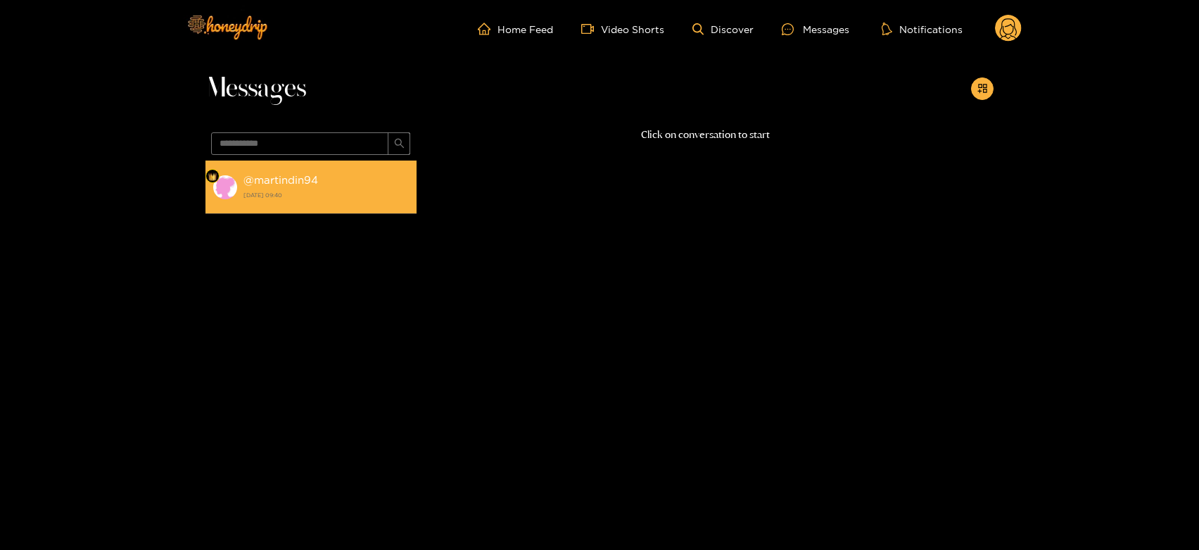
click at [326, 194] on strong "21 August 2025 09:40" at bounding box center [327, 195] width 166 height 13
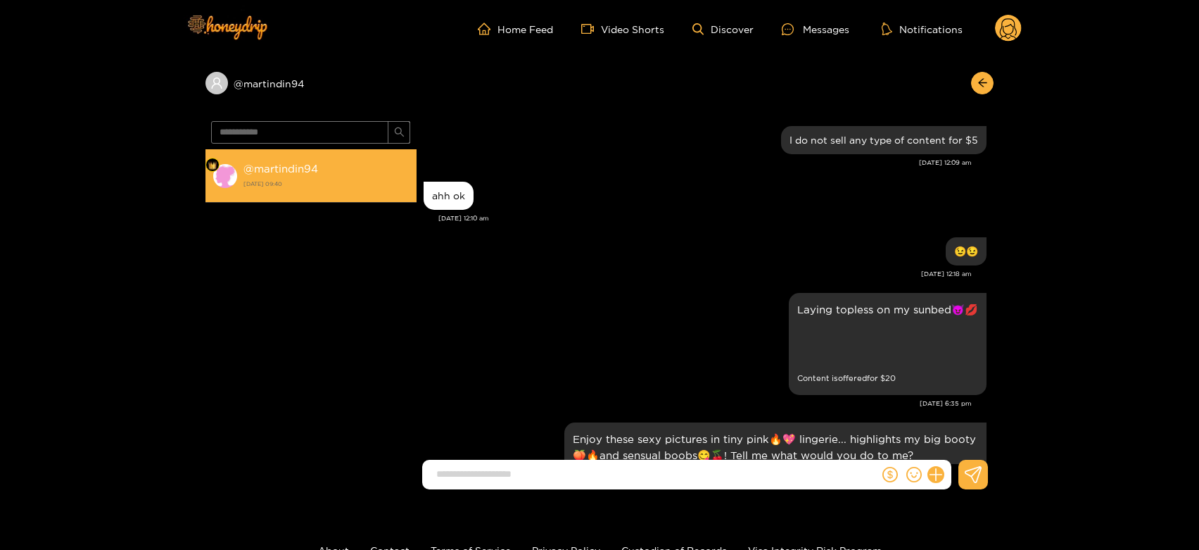
scroll to position [2848, 0]
